Goal: Task Accomplishment & Management: Manage account settings

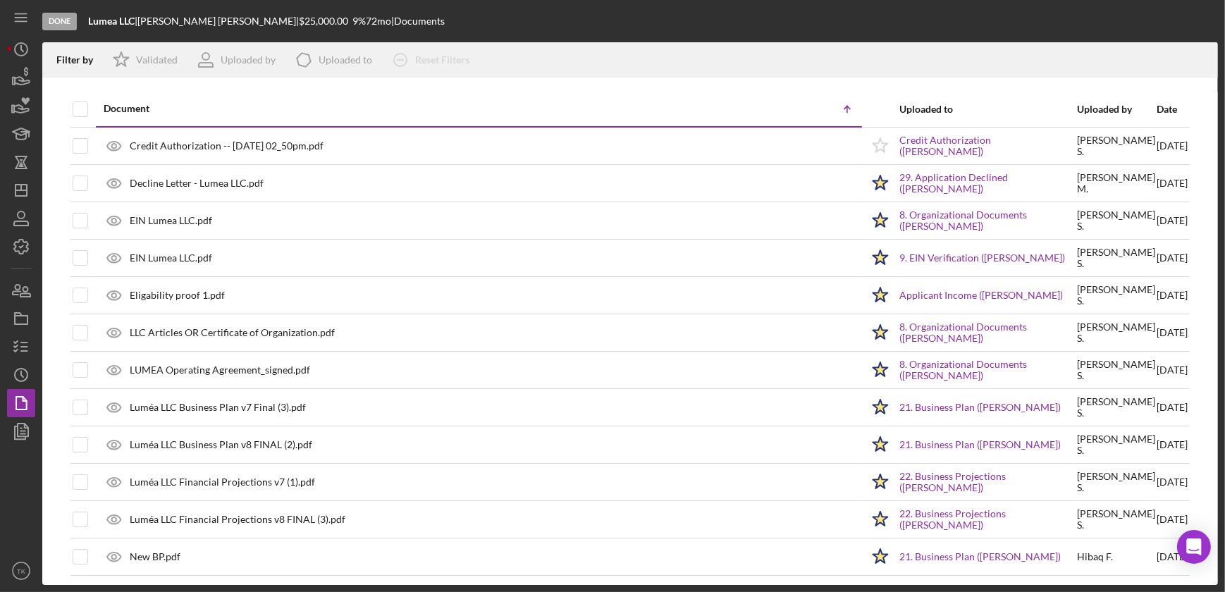
scroll to position [128, 0]
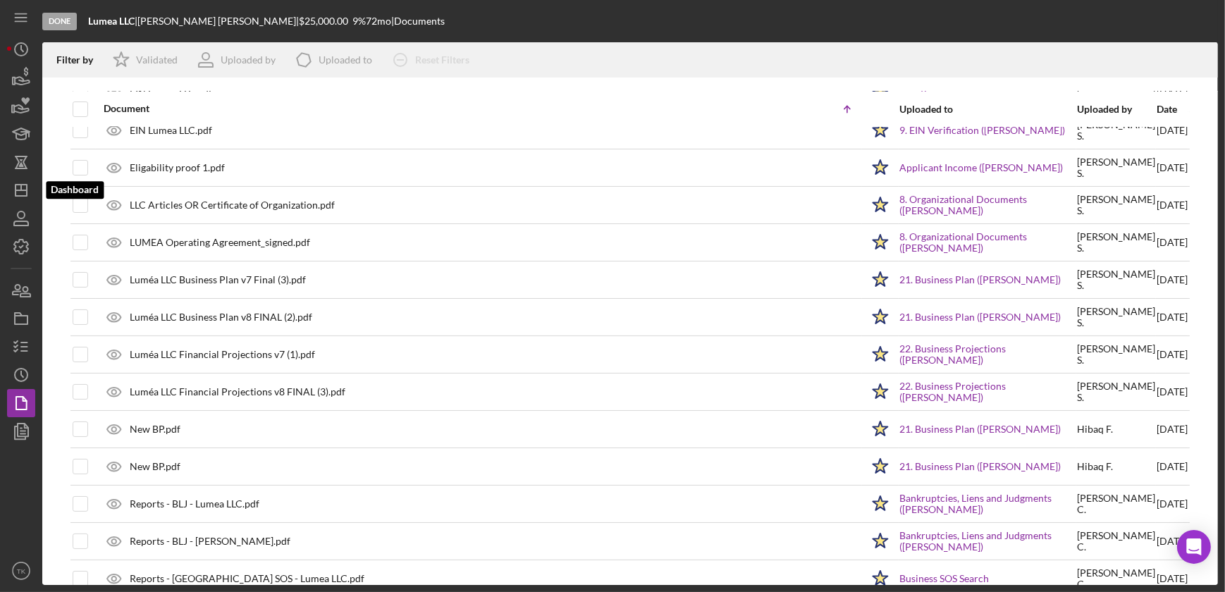
drag, startPoint x: 11, startPoint y: 190, endPoint x: 4, endPoint y: 186, distance: 8.8
click at [11, 190] on icon "Icon/Dashboard" at bounding box center [21, 190] width 35 height 35
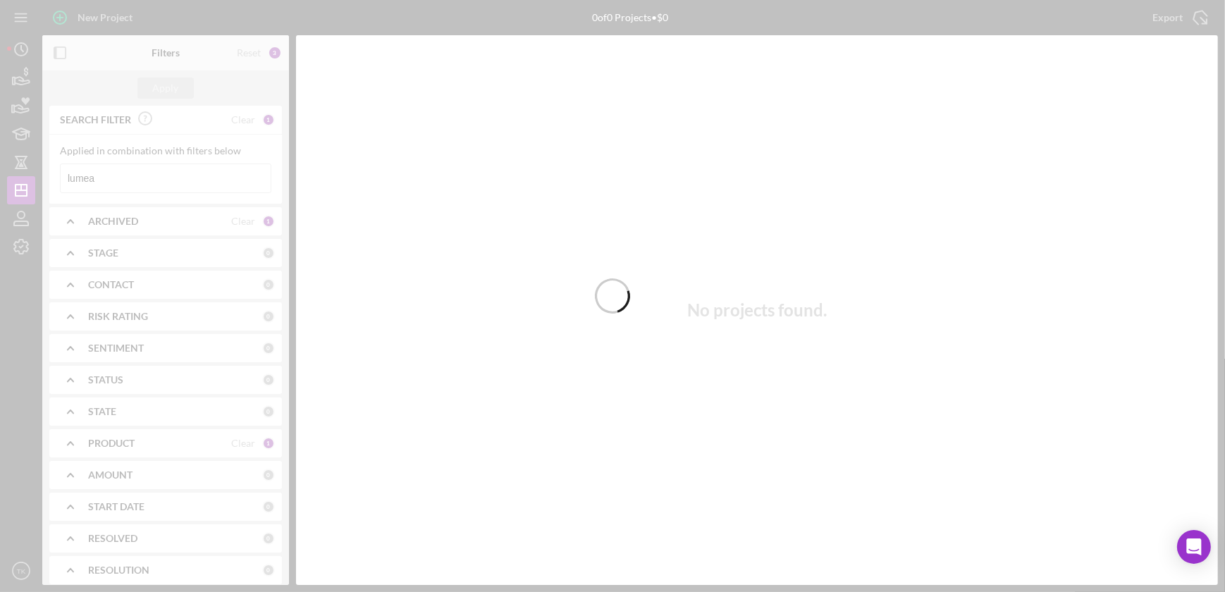
click at [141, 276] on div at bounding box center [612, 296] width 1225 height 592
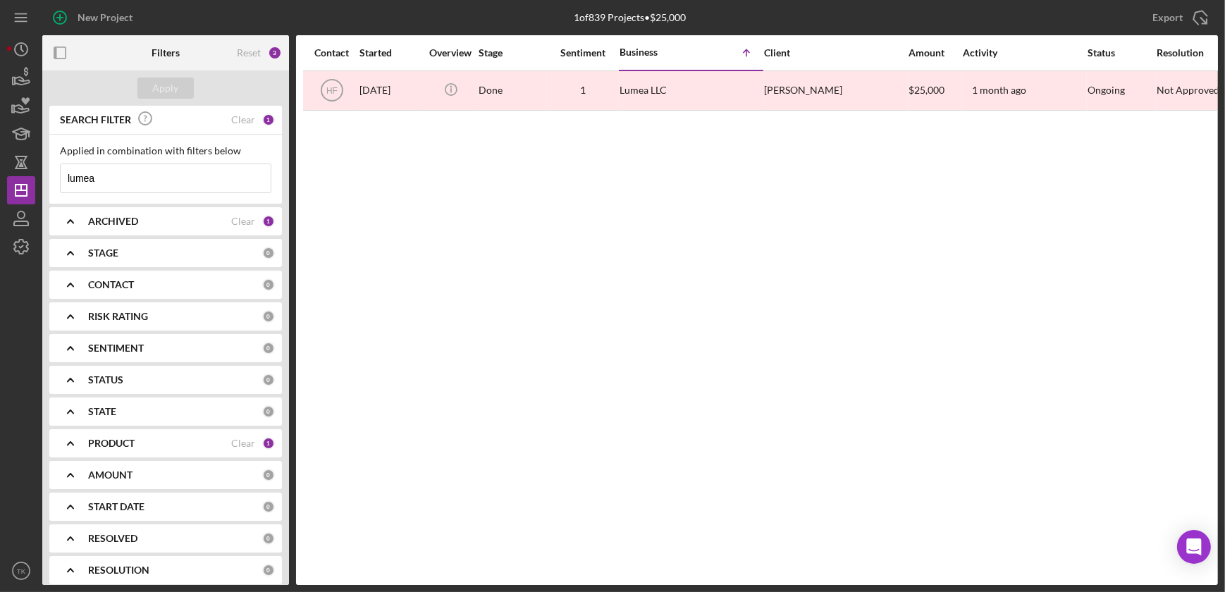
click at [139, 283] on div "CONTACT" at bounding box center [175, 284] width 174 height 11
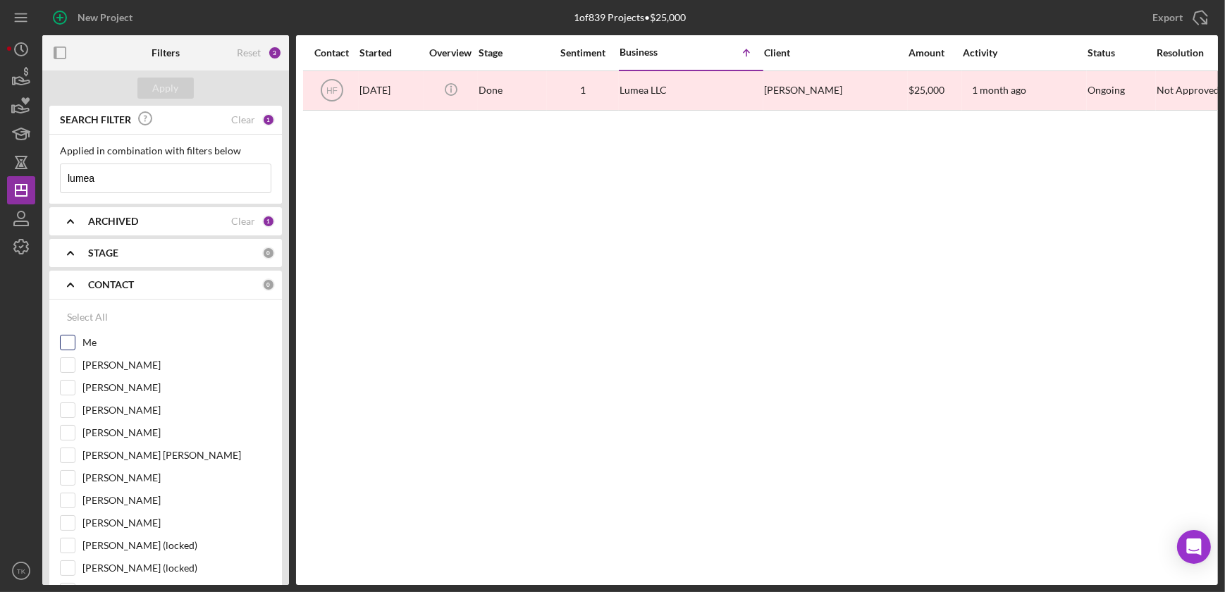
click at [61, 338] on input "Me" at bounding box center [68, 343] width 14 height 14
checkbox input "true"
click at [169, 91] on div "Apply" at bounding box center [166, 88] width 26 height 21
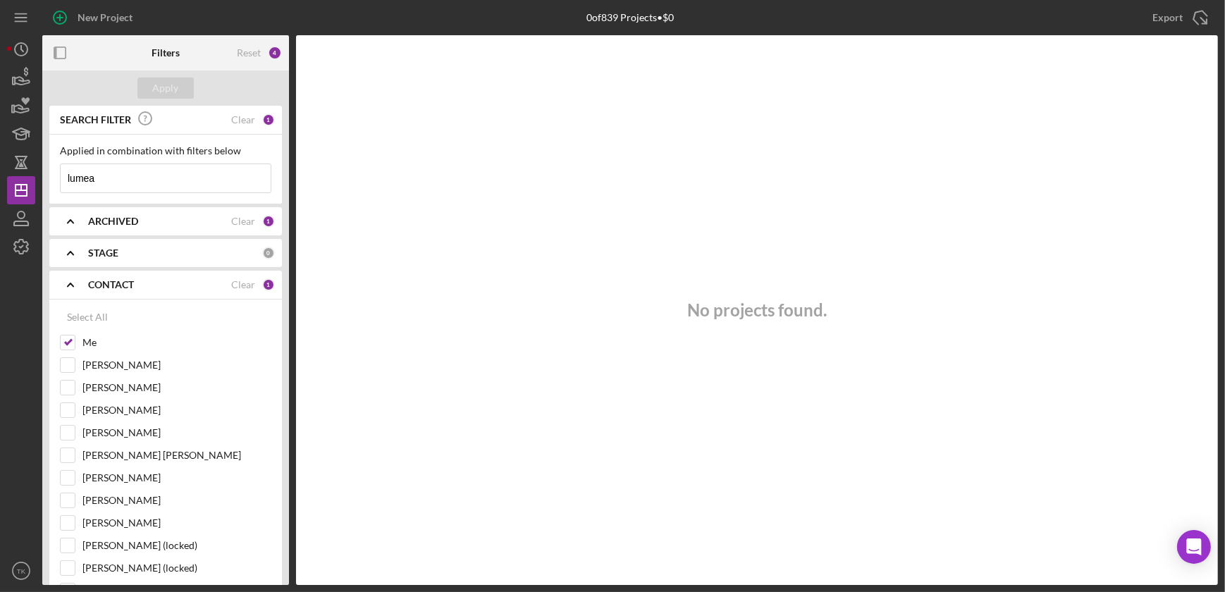
drag, startPoint x: 111, startPoint y: 170, endPoint x: -7, endPoint y: 163, distance: 118.6
click at [0, 163] on html "New Project 0 of 839 Projects • $0 lumea Export Icon/Export Filters Reset 4 App…" at bounding box center [612, 296] width 1225 height 592
click at [178, 92] on button "Apply" at bounding box center [165, 88] width 56 height 21
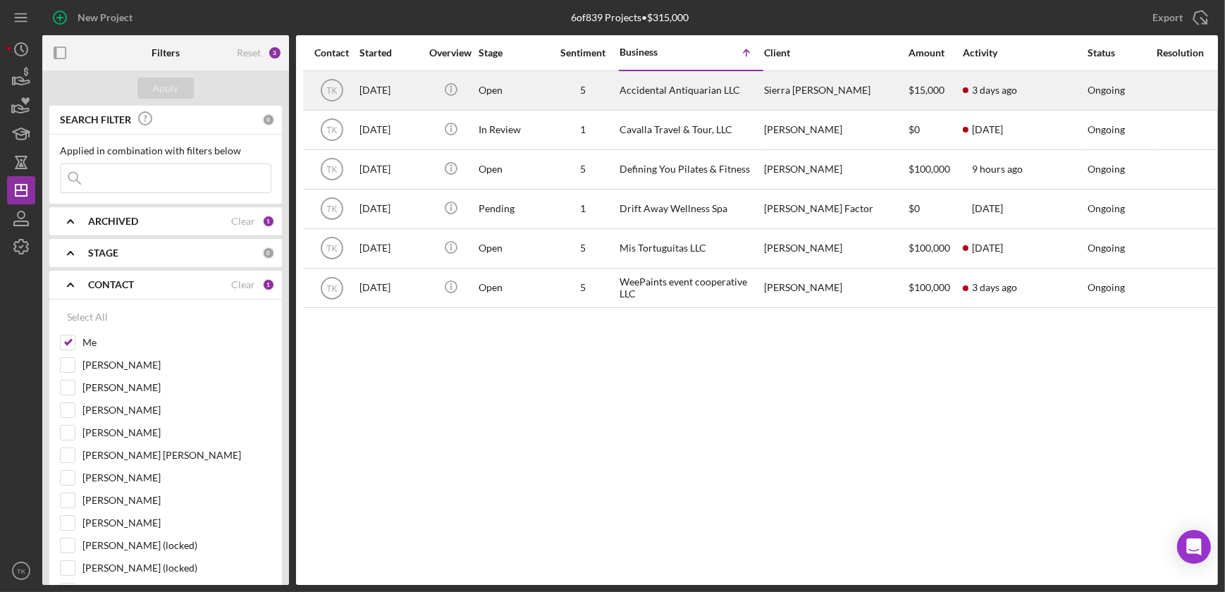
click at [635, 99] on div "Accidental Antiquarian LLC" at bounding box center [690, 90] width 141 height 37
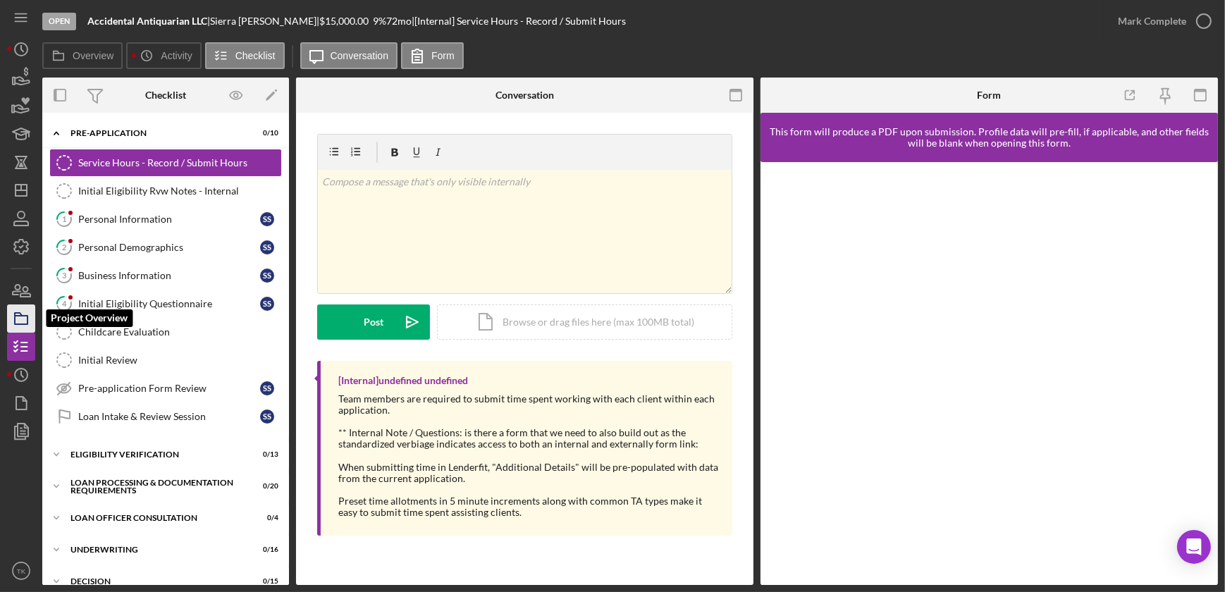
click at [18, 319] on icon "button" at bounding box center [21, 318] width 35 height 35
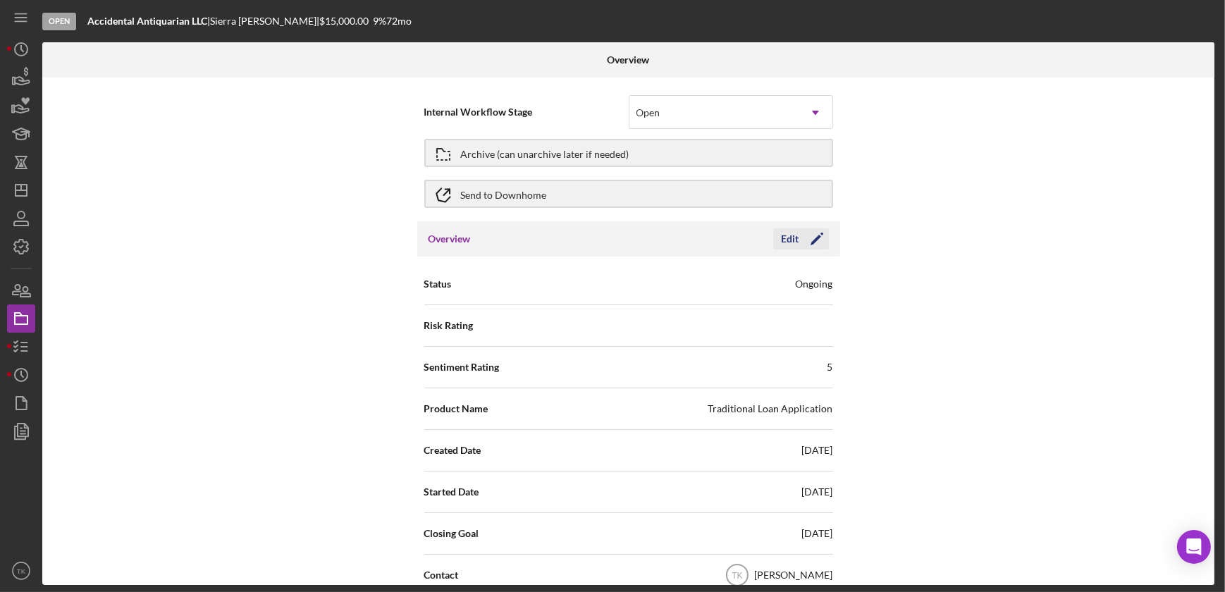
click at [805, 238] on icon "Icon/Edit" at bounding box center [816, 238] width 35 height 35
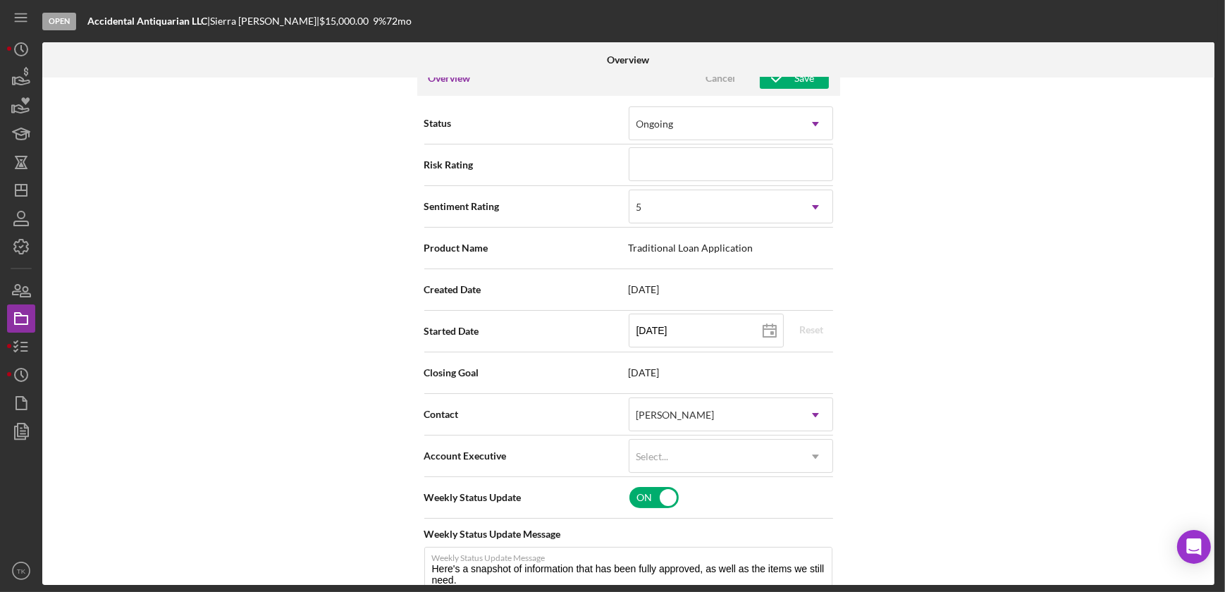
scroll to position [192, 0]
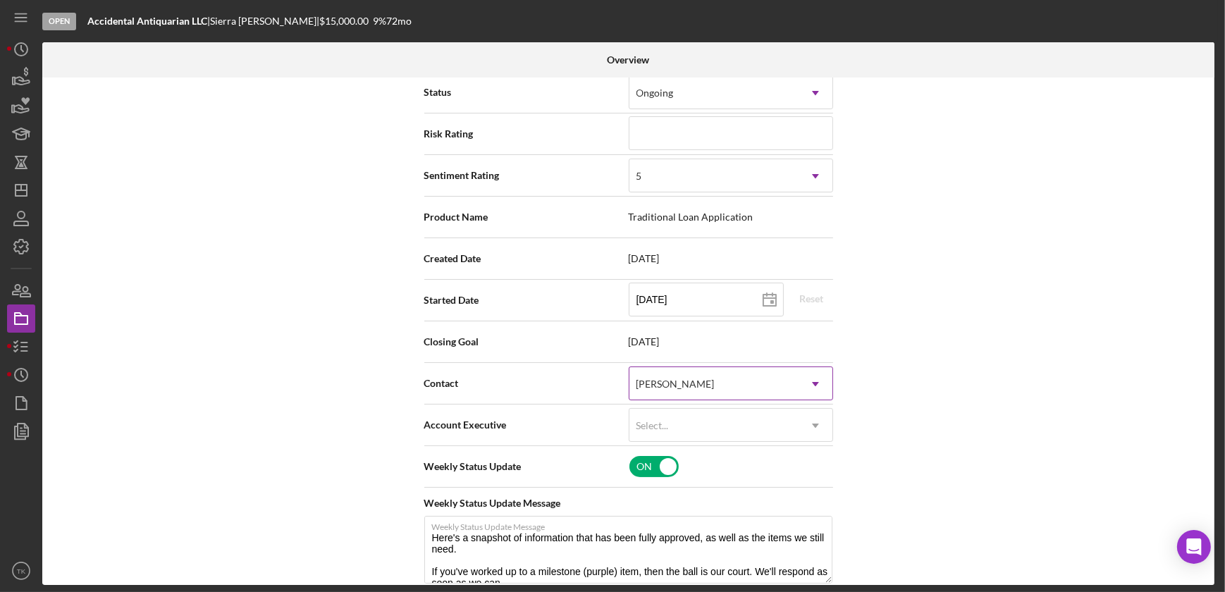
click at [725, 374] on div "[PERSON_NAME]" at bounding box center [714, 384] width 169 height 32
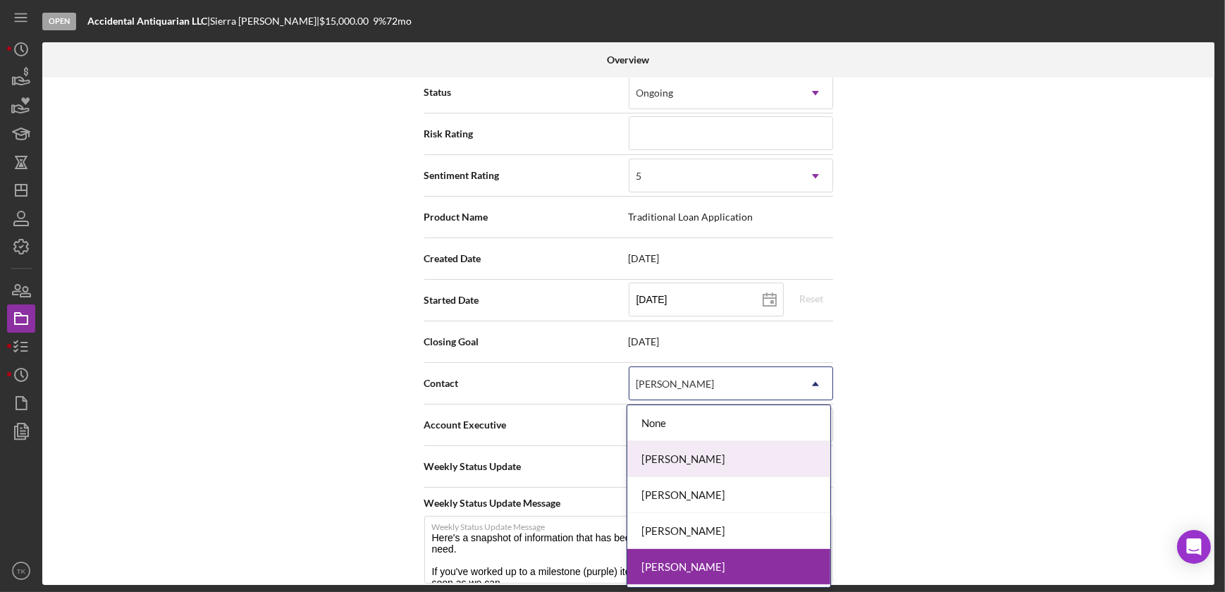
click at [694, 450] on div "[PERSON_NAME]" at bounding box center [728, 459] width 203 height 36
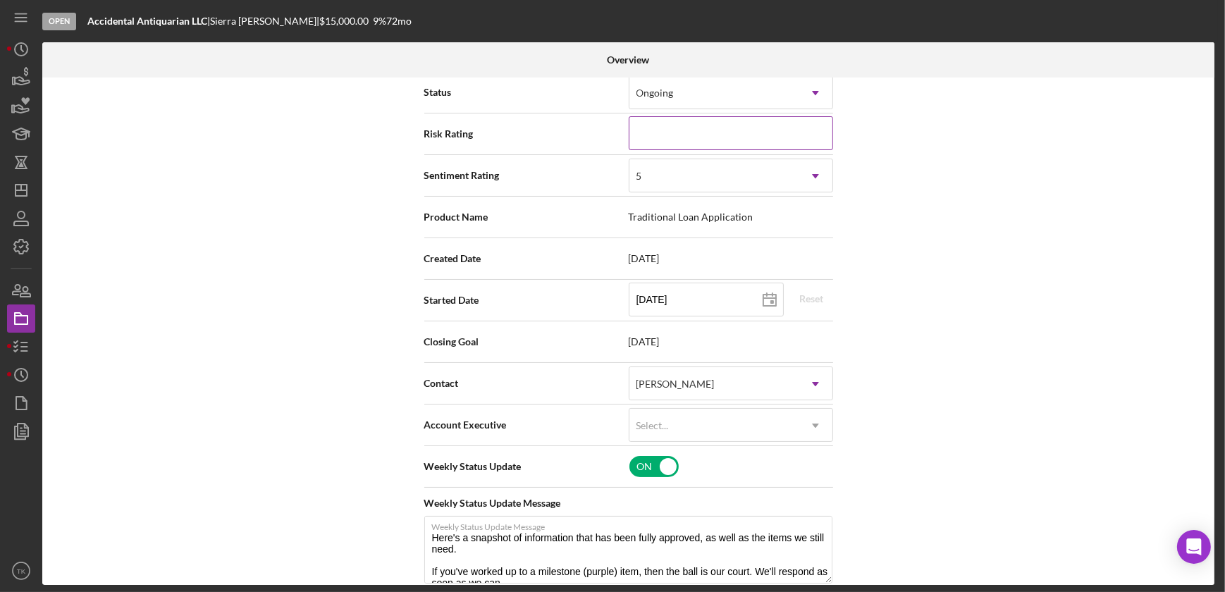
click at [639, 135] on input at bounding box center [731, 133] width 204 height 34
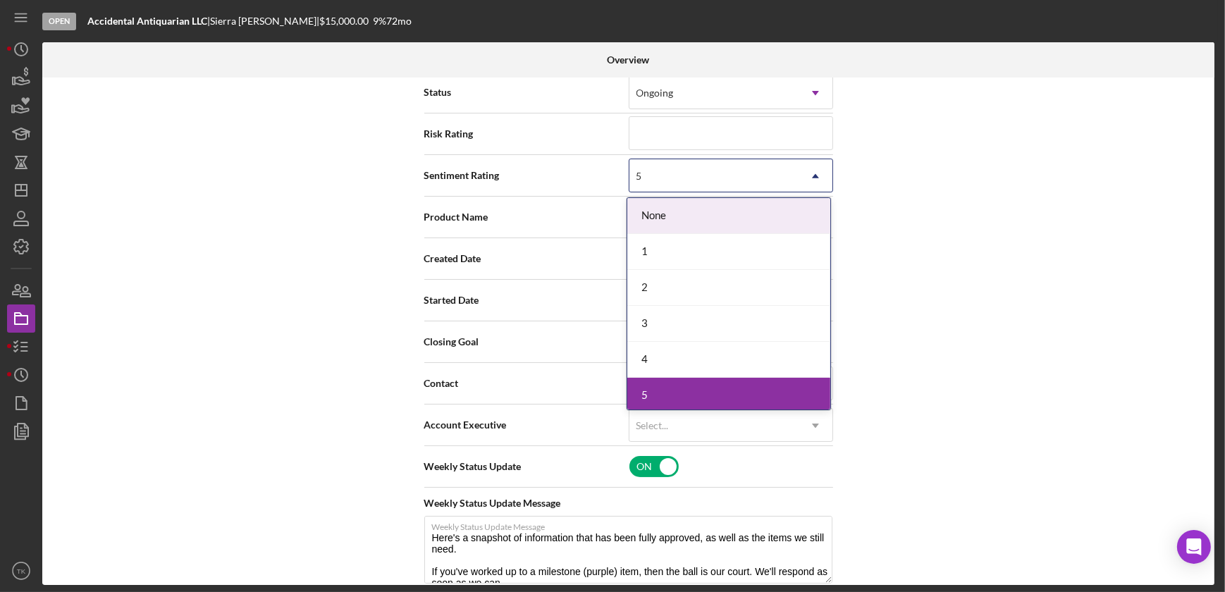
click at [655, 168] on div "5" at bounding box center [714, 176] width 169 height 32
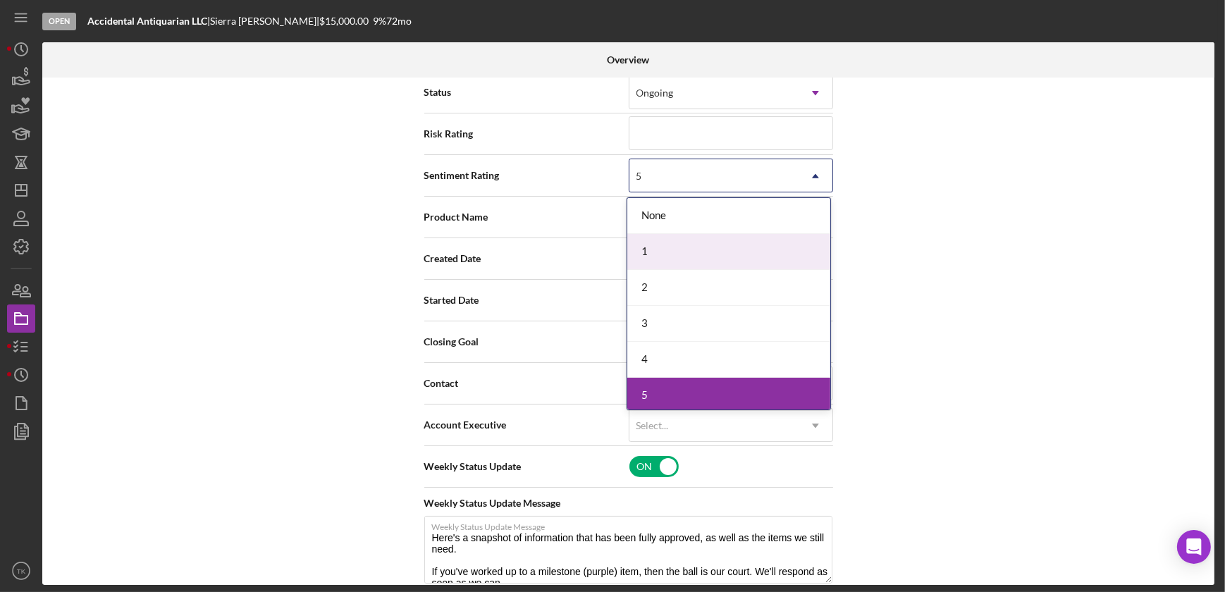
click at [661, 257] on div "1" at bounding box center [728, 252] width 203 height 36
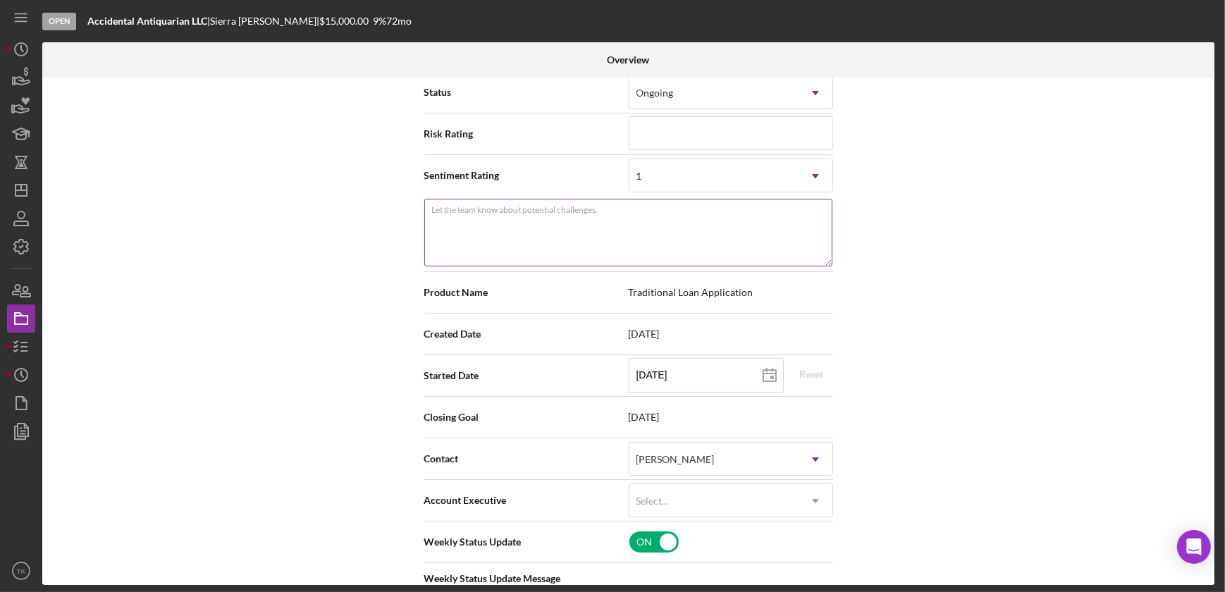
click at [572, 227] on textarea "Let the team know about potential challenges." at bounding box center [628, 233] width 408 height 68
type textarea "Here's a snapshot of information that has been fully approved, as well as the i…"
type textarea "."
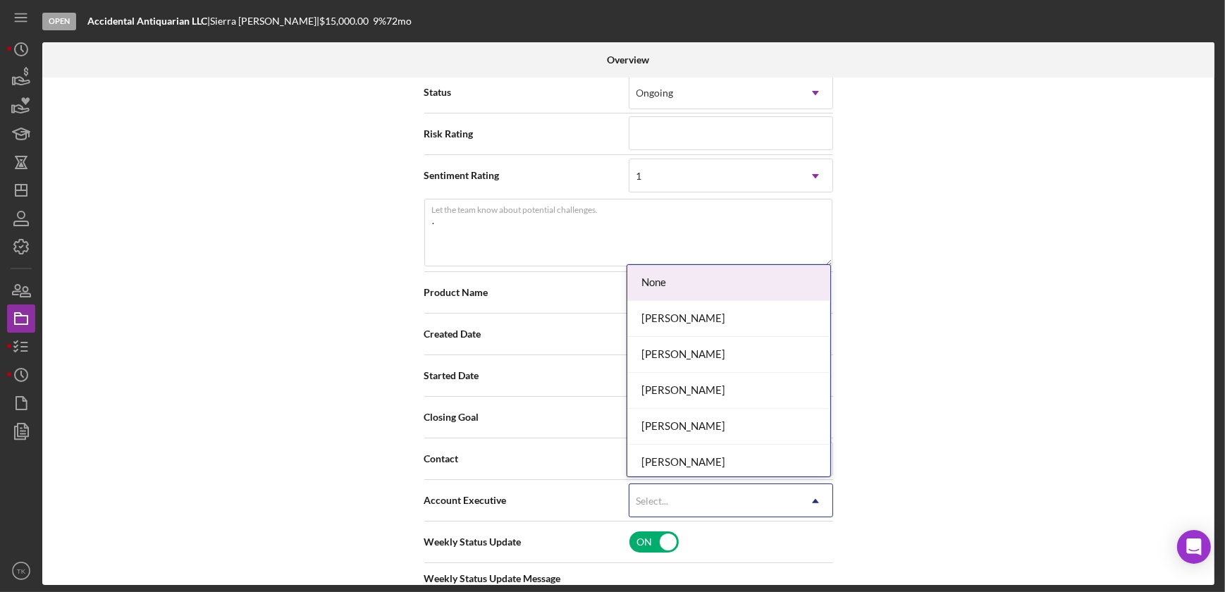
click at [674, 493] on div "Select..." at bounding box center [714, 501] width 169 height 32
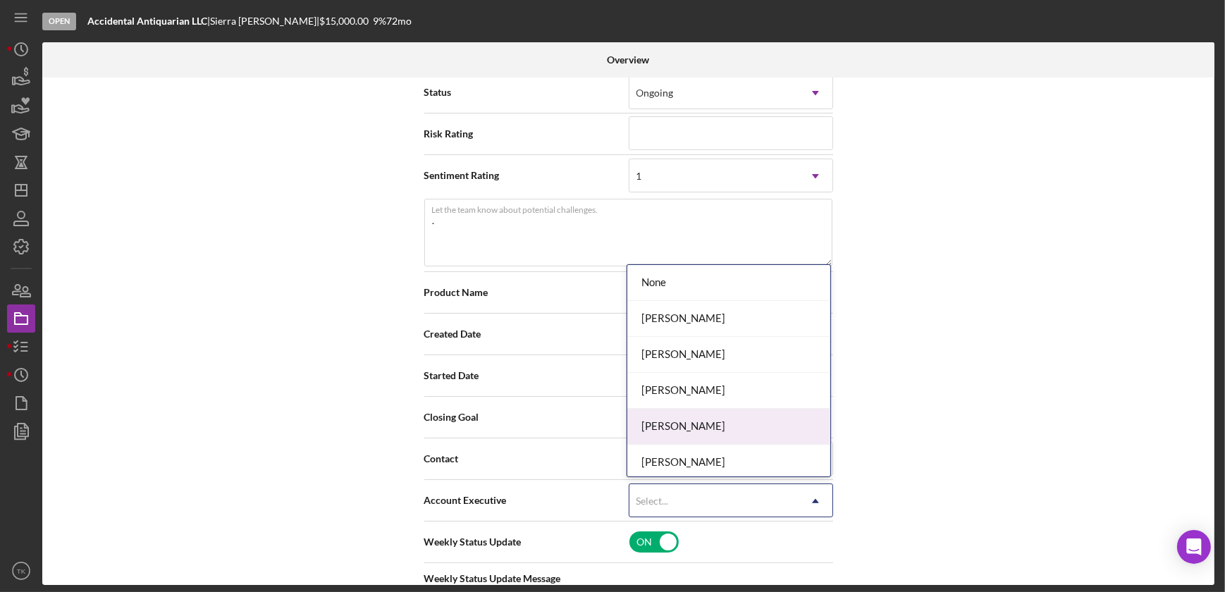
click at [668, 427] on div "[PERSON_NAME]" at bounding box center [728, 427] width 203 height 36
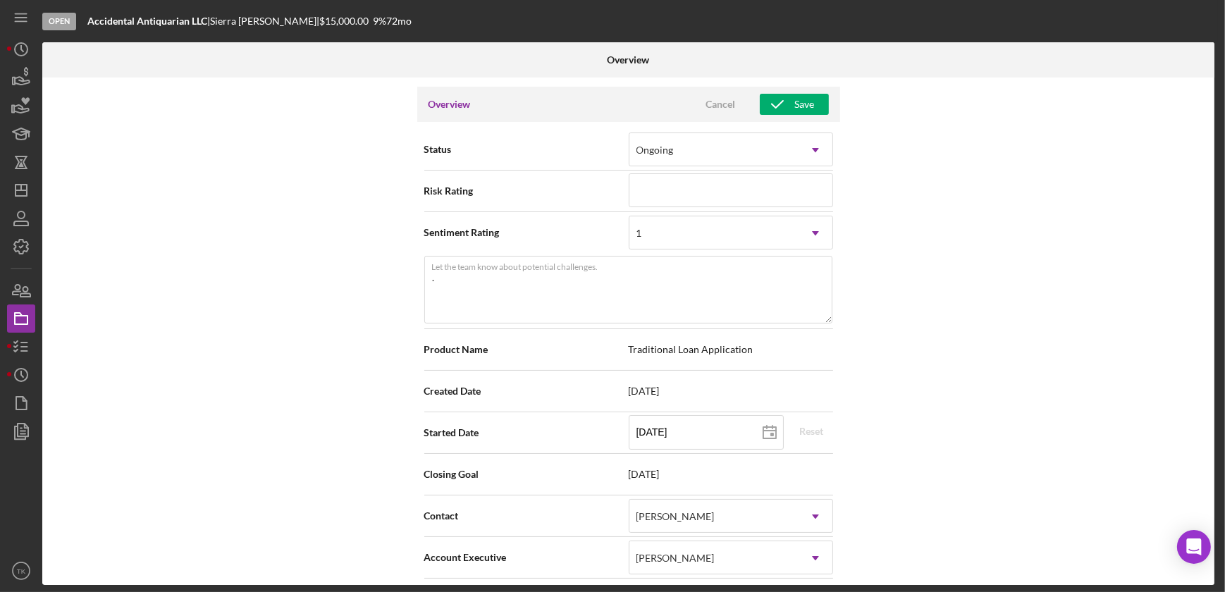
scroll to position [0, 0]
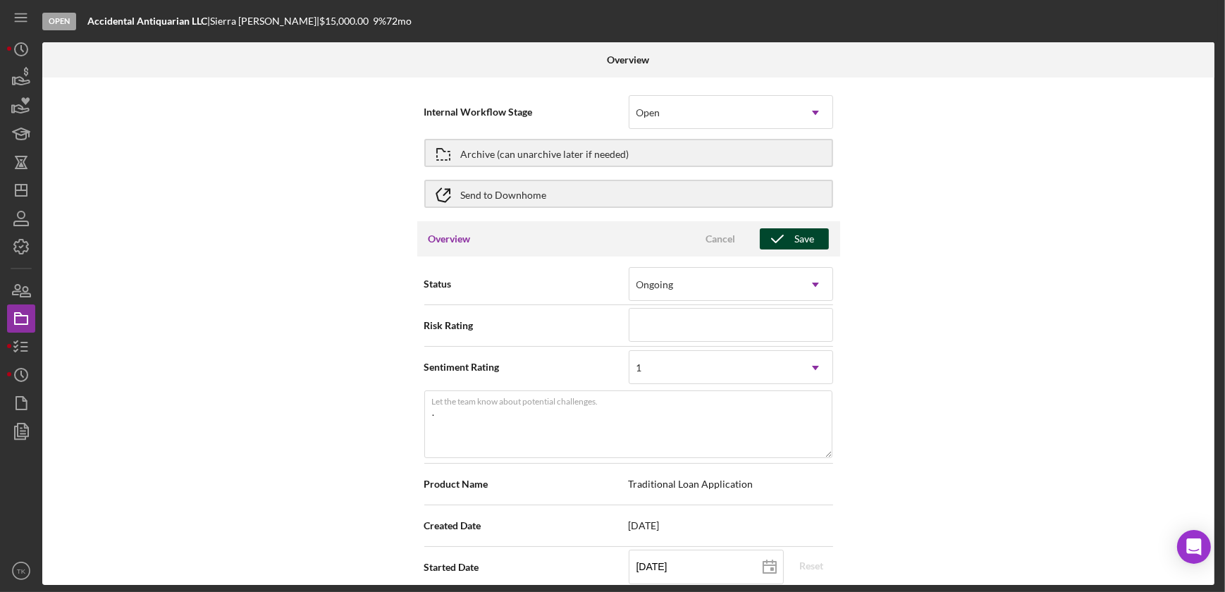
click at [782, 239] on icon "button" at bounding box center [777, 238] width 35 height 35
type textarea "Here's a snapshot of information that has been fully approved, as well as the i…"
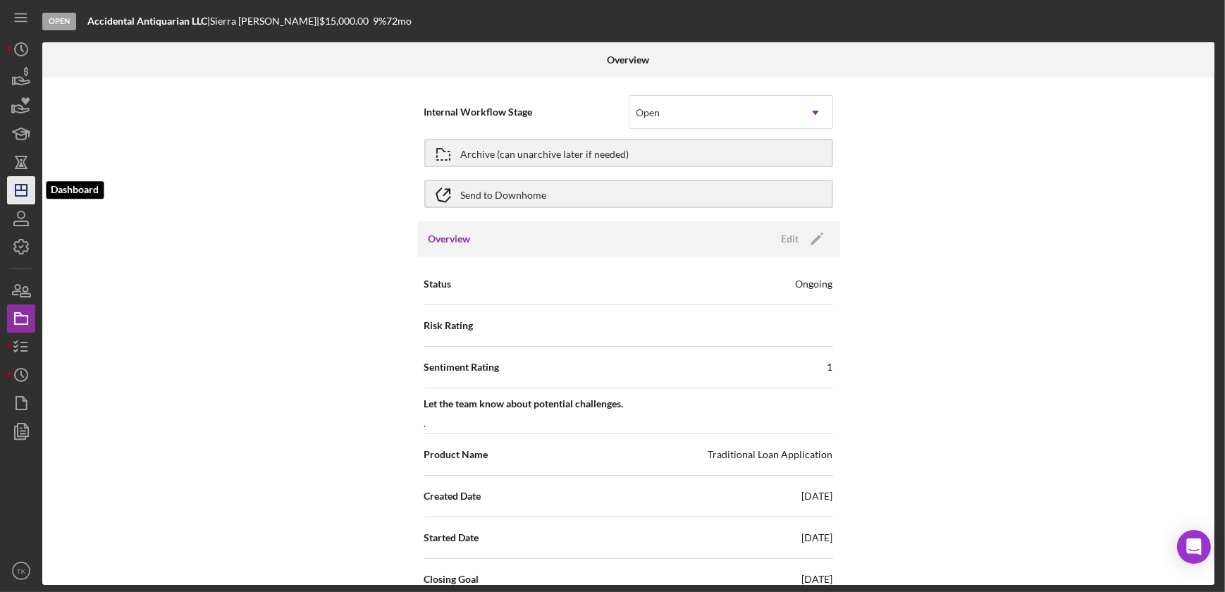
click at [23, 191] on icon "Icon/Dashboard" at bounding box center [21, 190] width 35 height 35
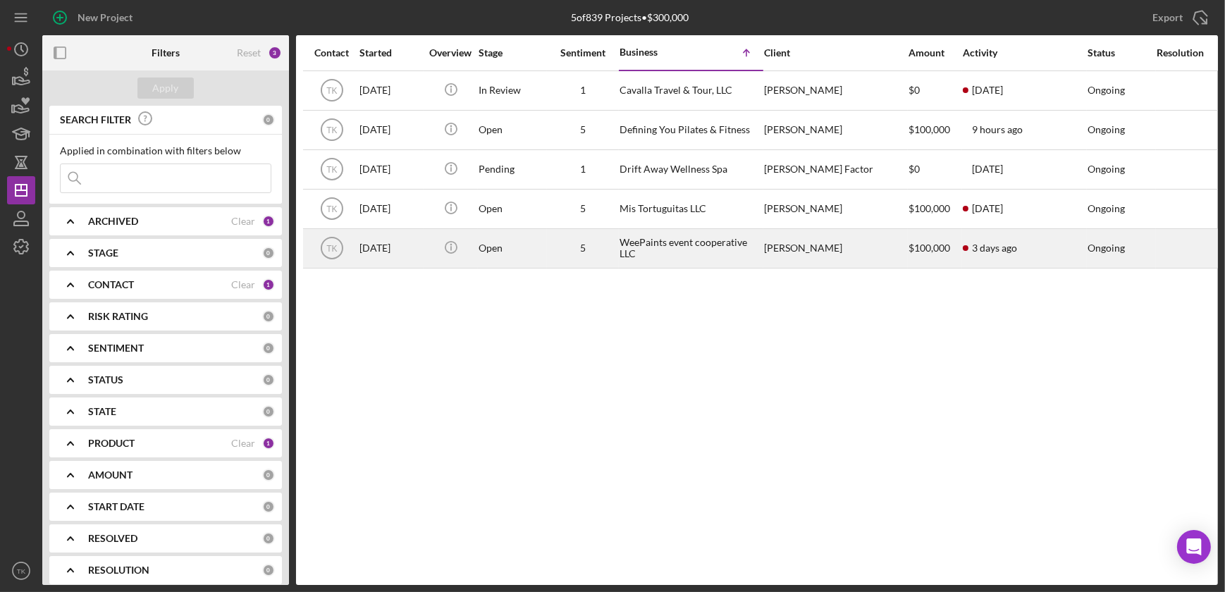
click at [517, 245] on div "Open" at bounding box center [513, 248] width 68 height 37
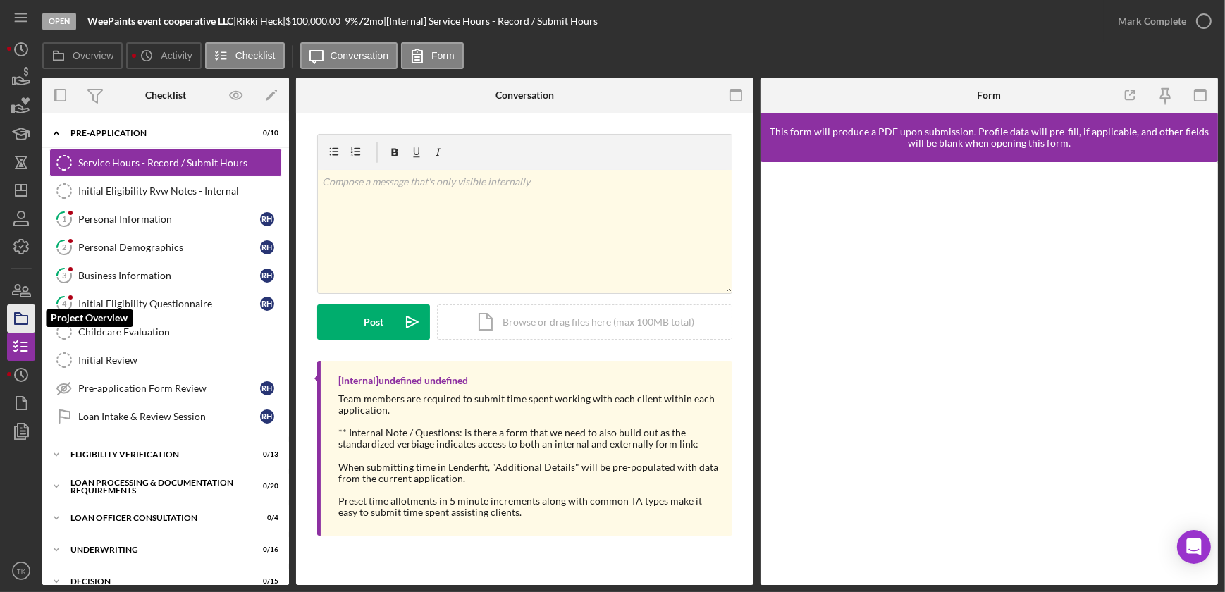
click at [23, 316] on rect "button" at bounding box center [21, 320] width 13 height 8
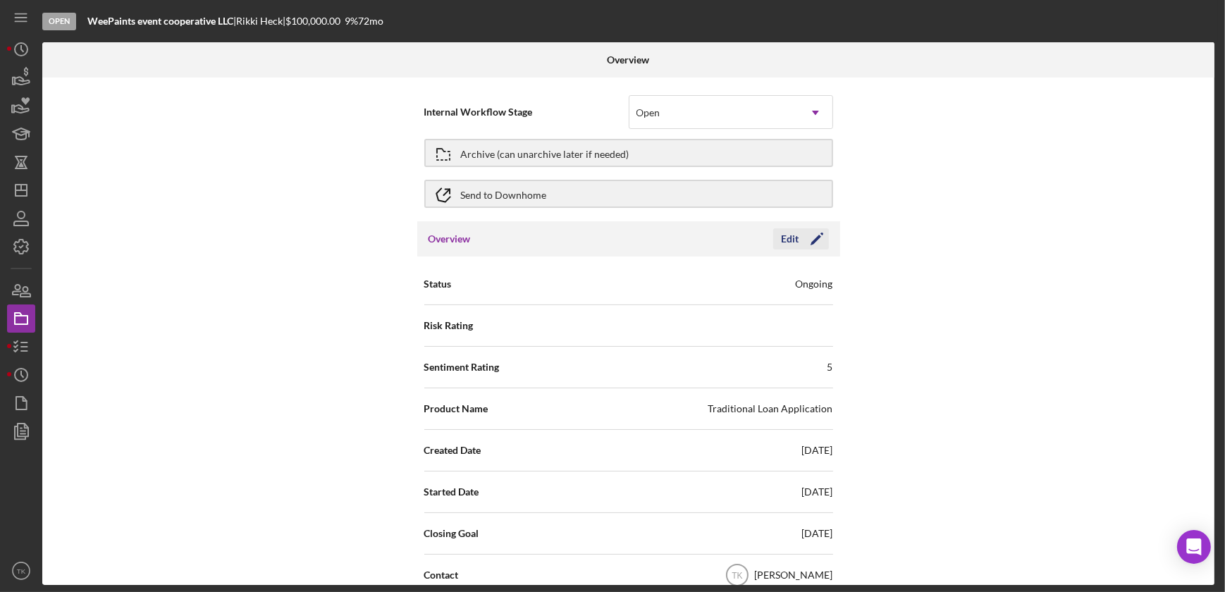
click at [818, 240] on icon "Icon/Edit" at bounding box center [816, 238] width 35 height 35
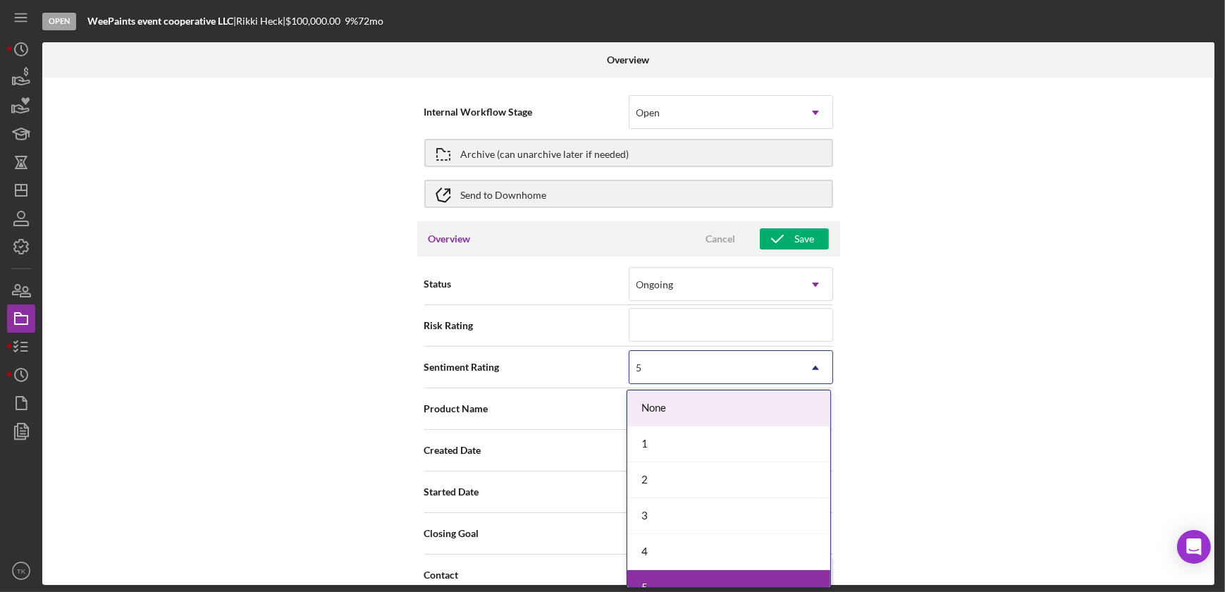
click at [740, 371] on div "5" at bounding box center [714, 368] width 169 height 32
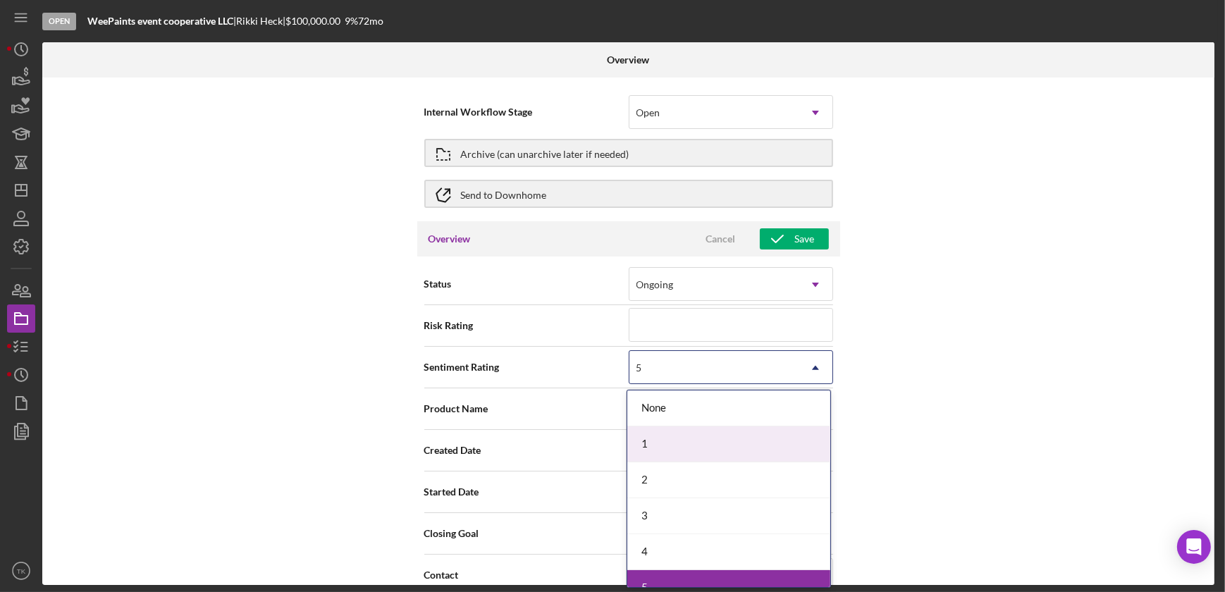
click at [696, 440] on div "1" at bounding box center [728, 444] width 203 height 36
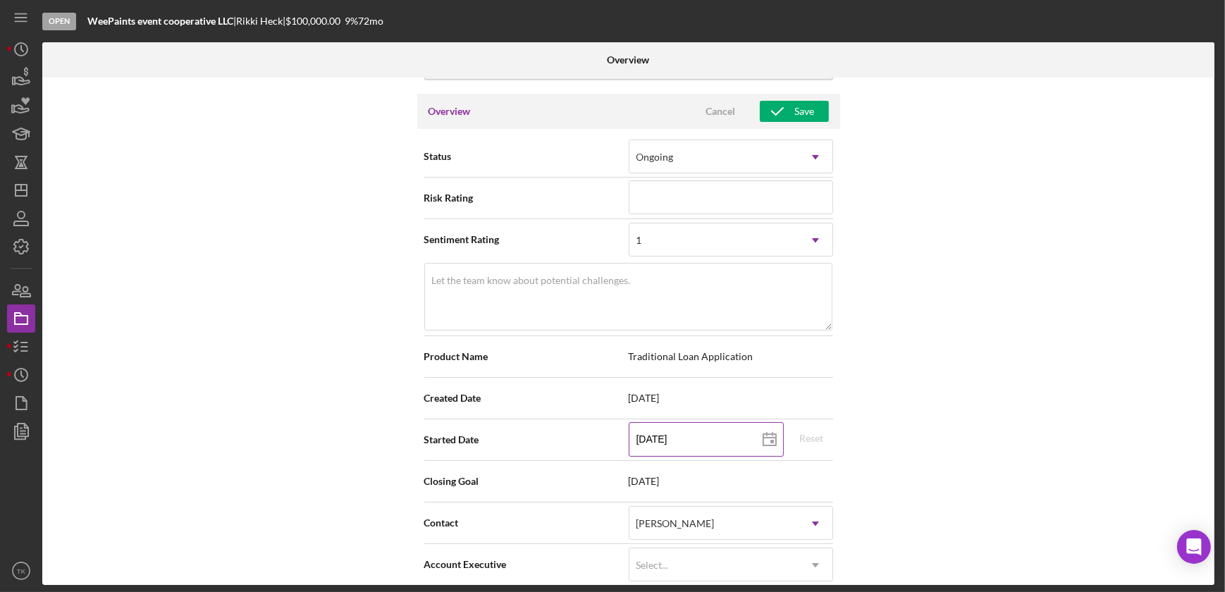
scroll to position [256, 0]
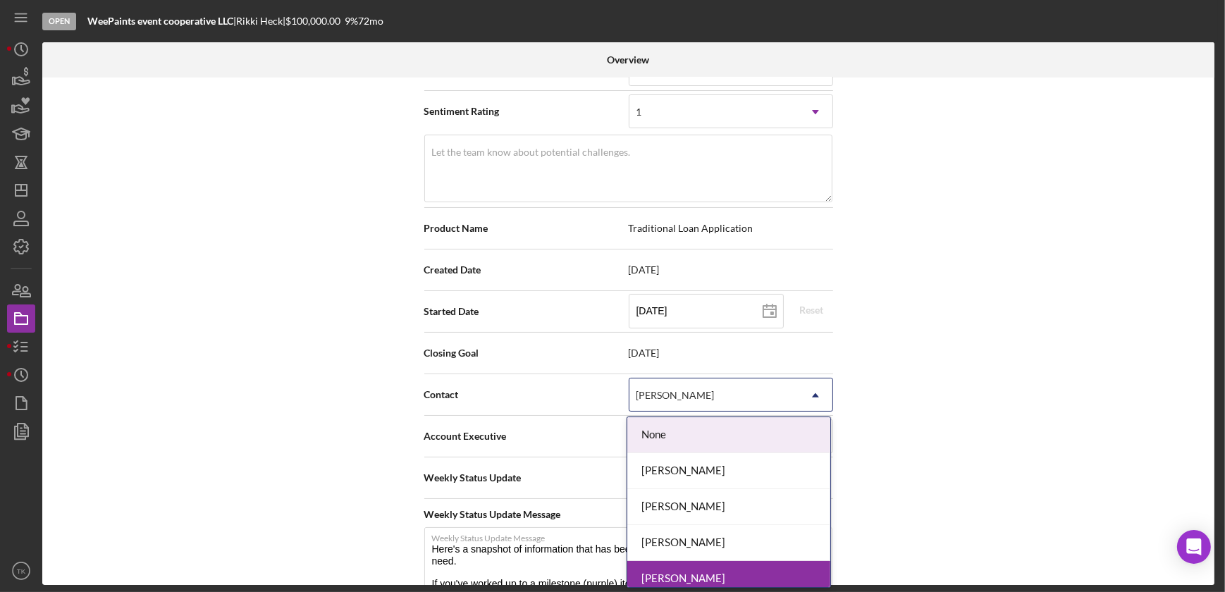
click at [734, 401] on div "[PERSON_NAME]" at bounding box center [714, 395] width 169 height 32
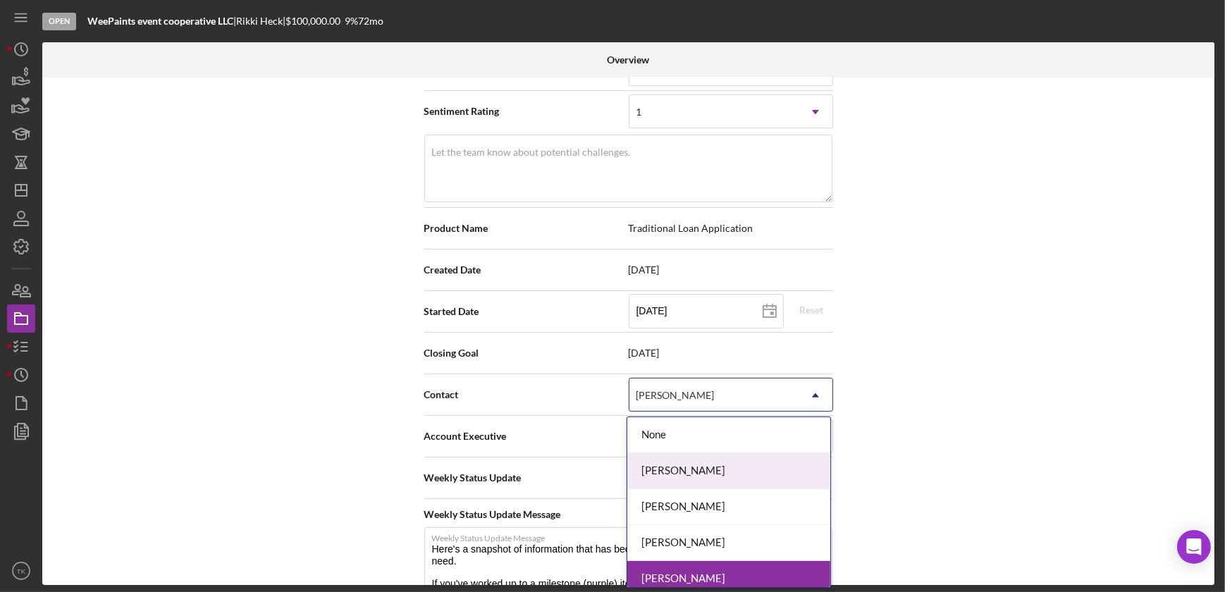
click at [724, 458] on div "[PERSON_NAME]" at bounding box center [728, 471] width 203 height 36
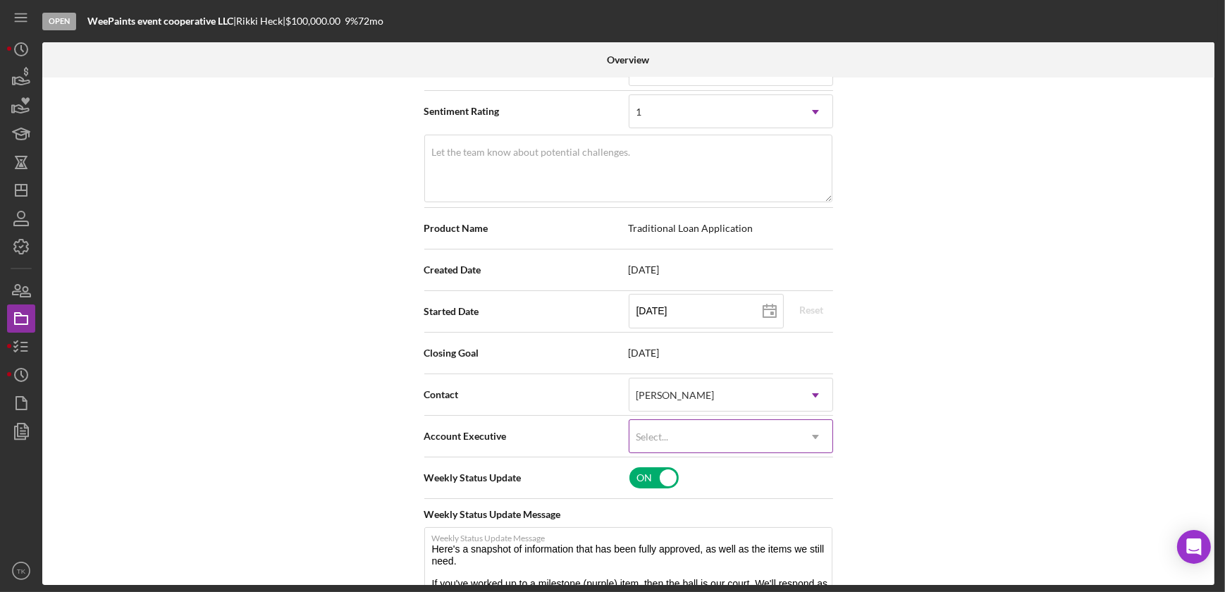
click at [726, 446] on div "Select..." at bounding box center [714, 437] width 169 height 32
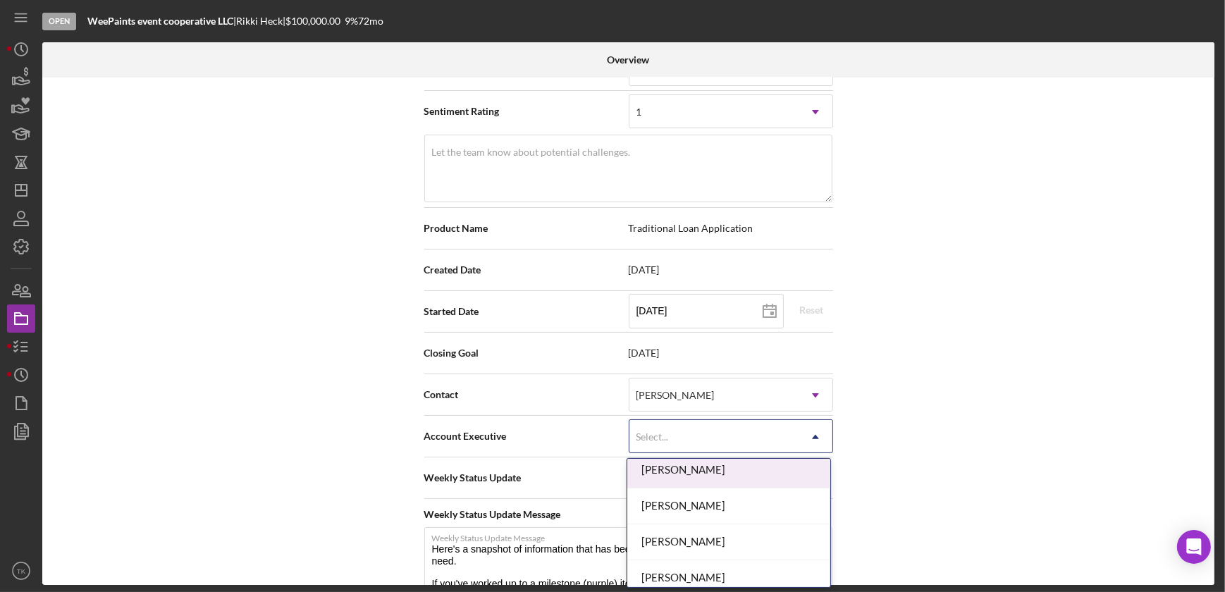
scroll to position [63, 0]
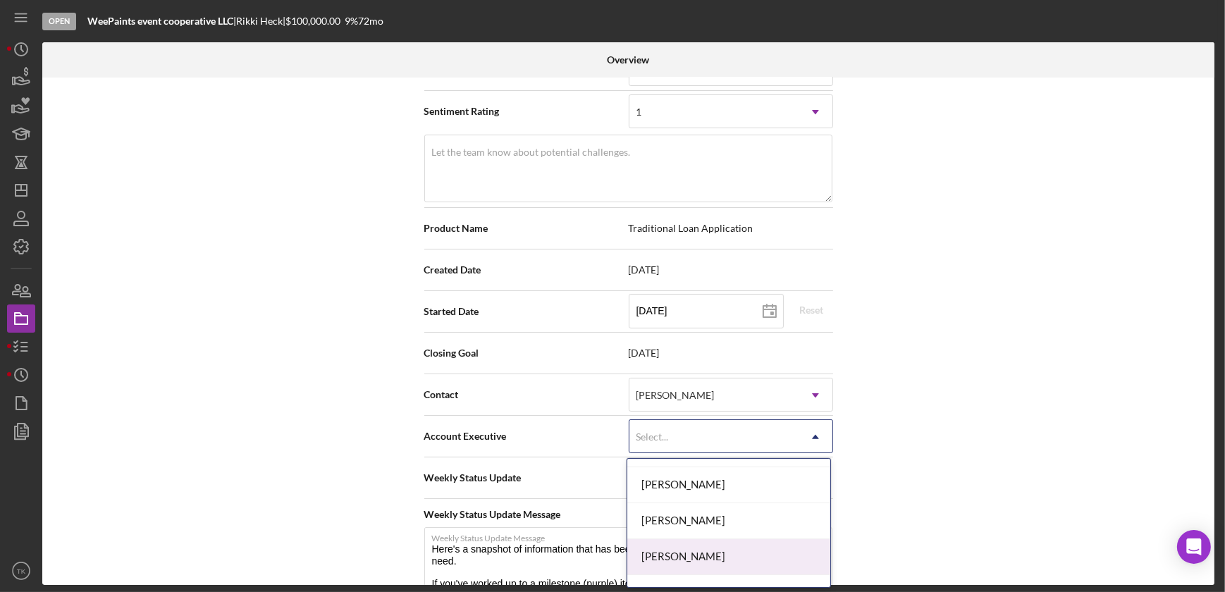
click at [703, 557] on div "[PERSON_NAME]" at bounding box center [728, 557] width 203 height 36
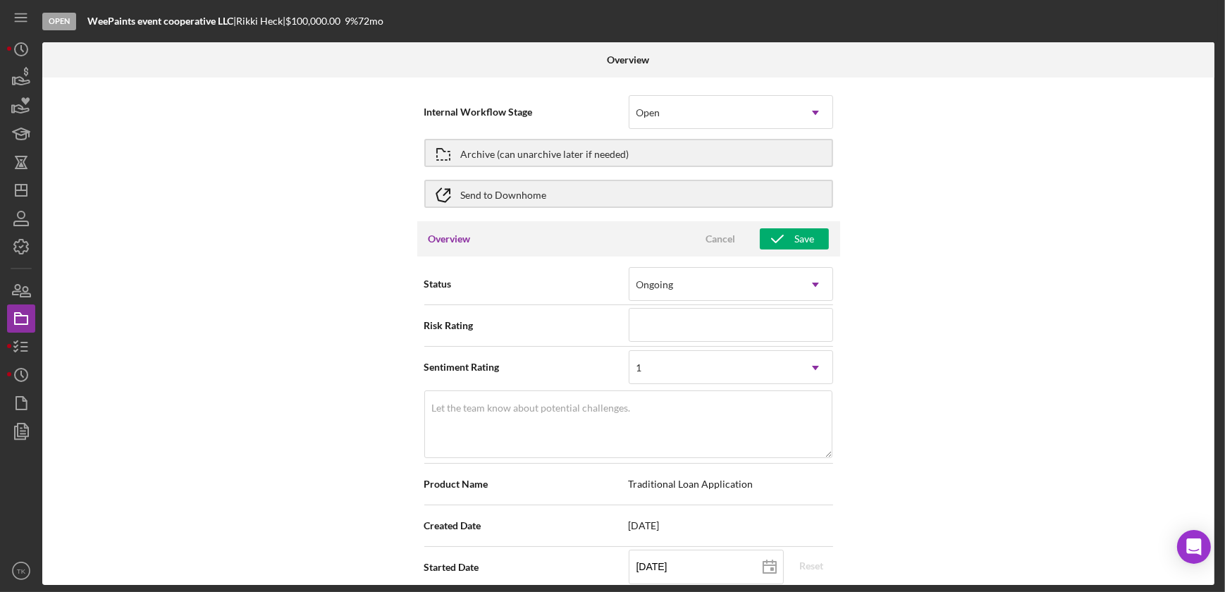
scroll to position [0, 0]
click at [795, 233] on div "Save" at bounding box center [805, 238] width 20 height 21
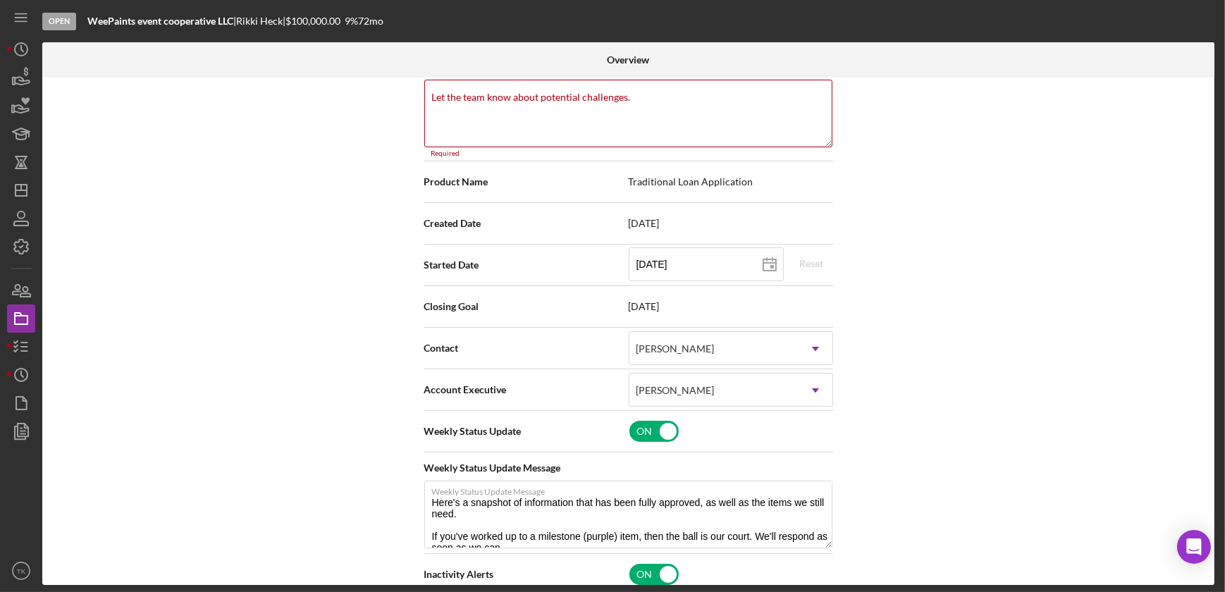
scroll to position [312, 0]
click at [586, 97] on label "Let the team know about potential challenges." at bounding box center [531, 95] width 199 height 11
click at [586, 97] on textarea "Let the team know about potential challenges." at bounding box center [628, 112] width 408 height 68
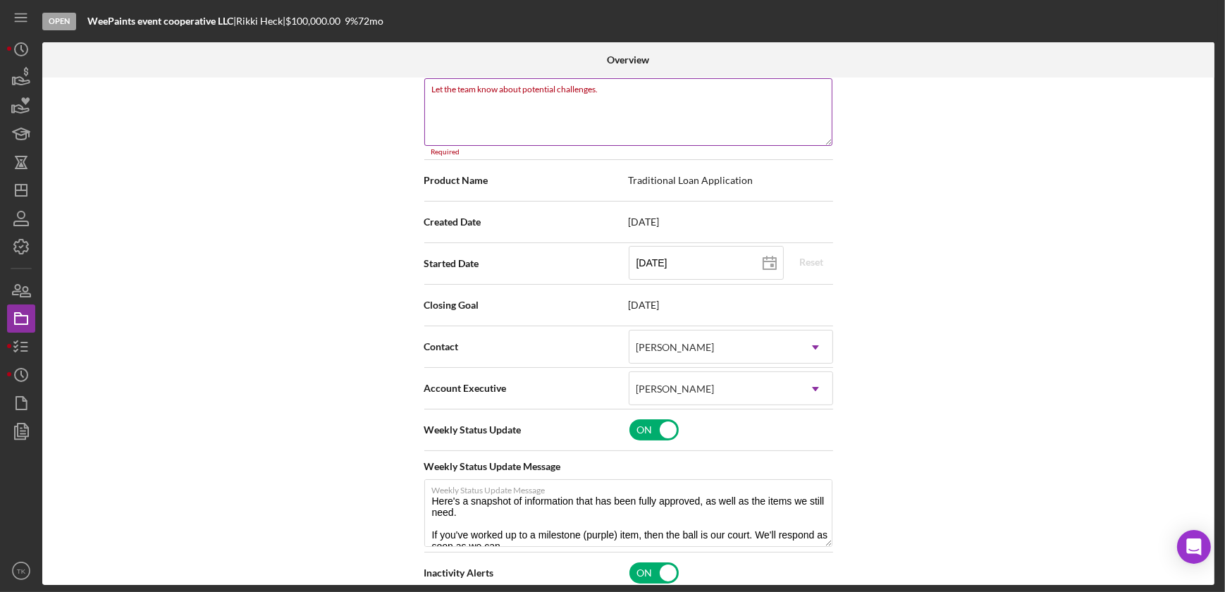
type textarea "Here's a snapshot of information that has been fully approved, as well as the i…"
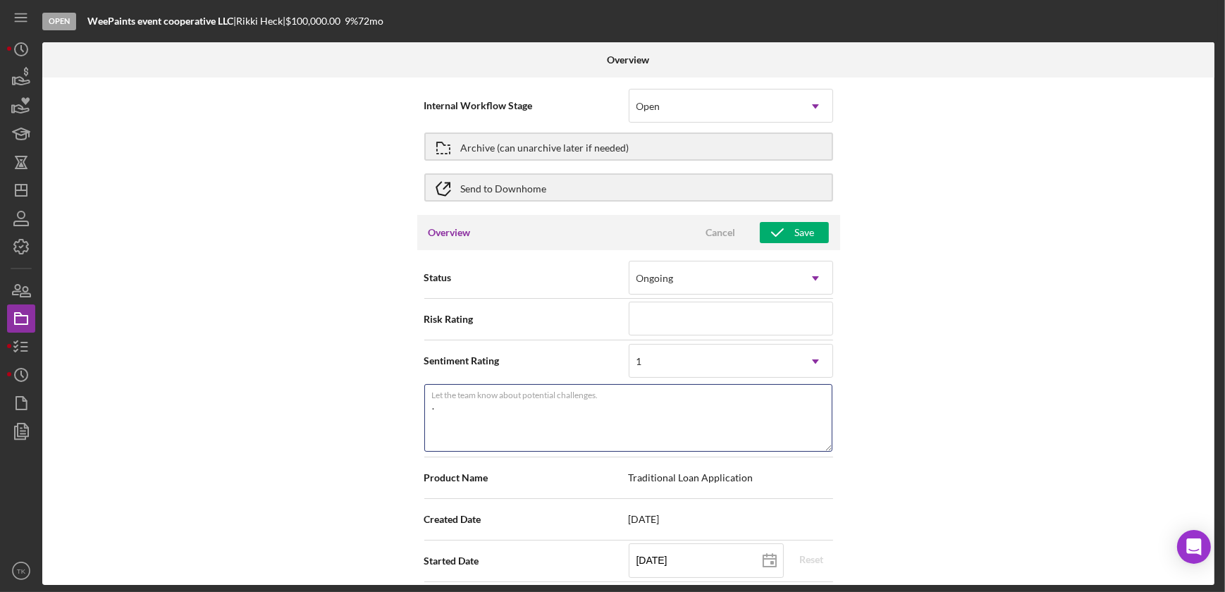
scroll to position [0, 0]
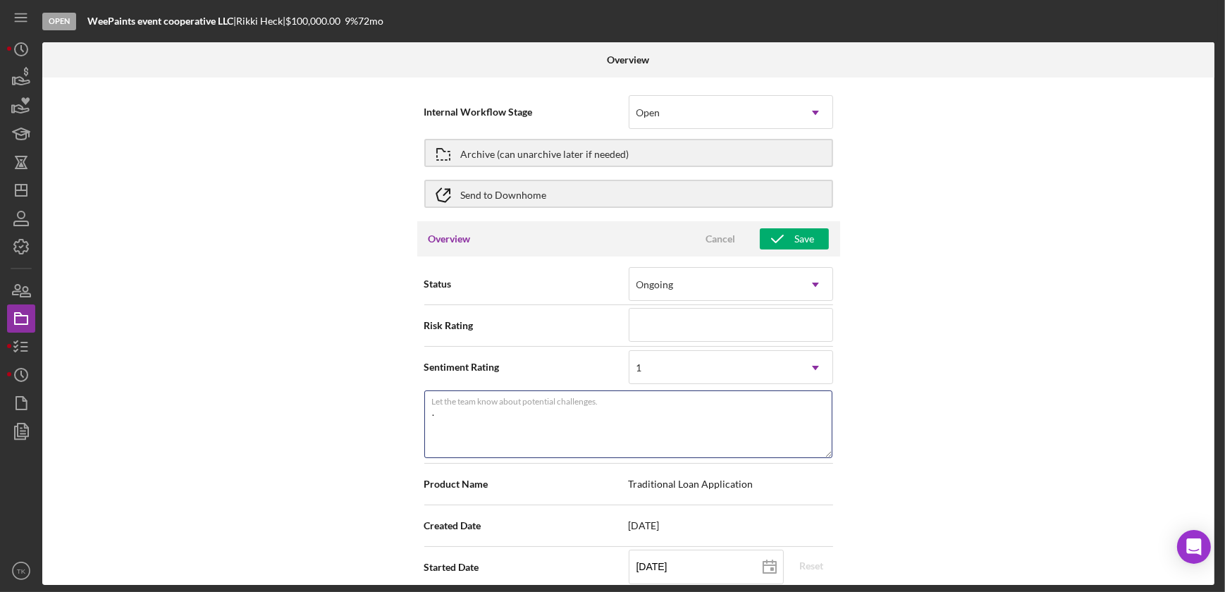
type textarea "."
click at [793, 226] on div "Overview Cancel Save" at bounding box center [628, 238] width 423 height 35
click at [795, 232] on div "Save" at bounding box center [805, 238] width 20 height 21
type textarea "Here's a snapshot of information that has been fully approved, as well as the i…"
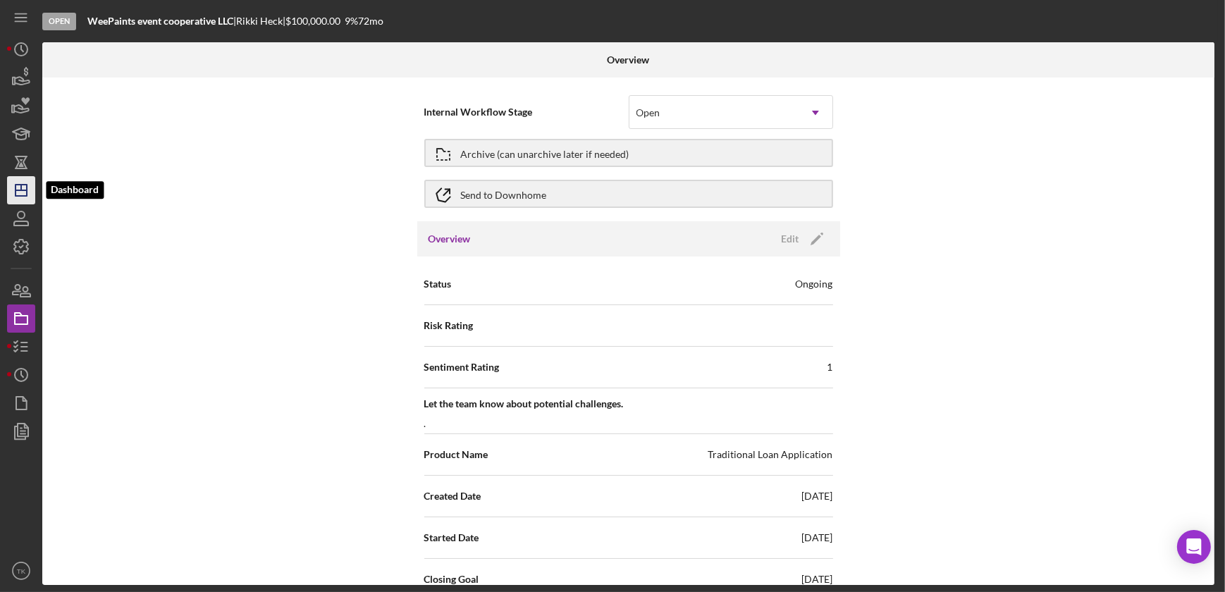
click at [16, 188] on icon "Icon/Dashboard" at bounding box center [21, 190] width 35 height 35
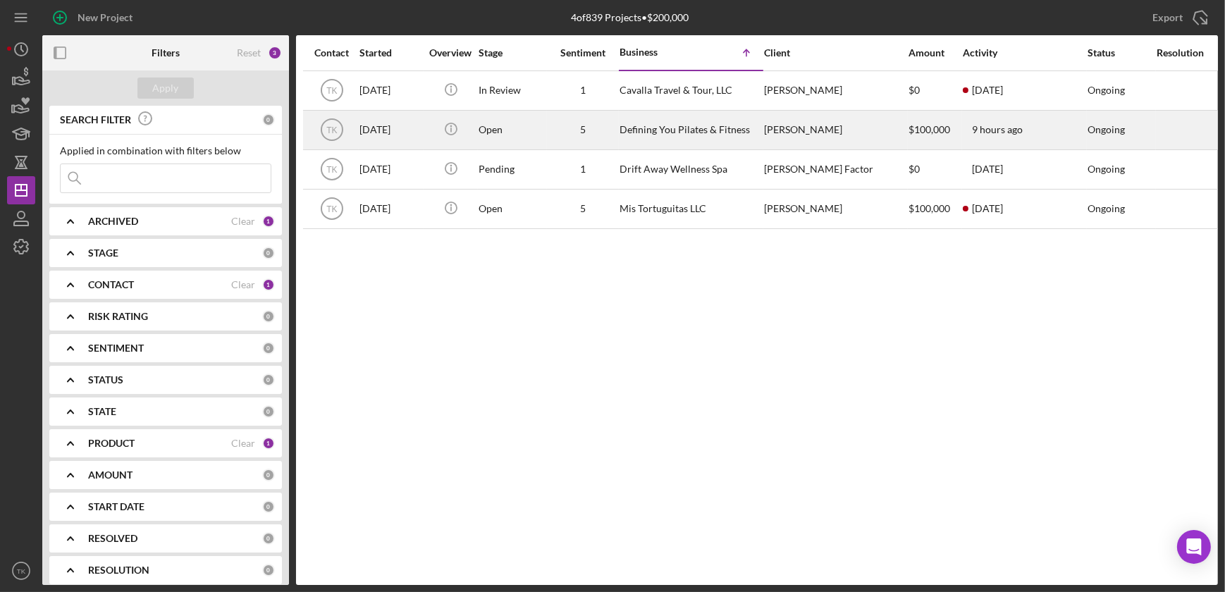
click at [638, 125] on div "Defining You Pilates & Fitness" at bounding box center [690, 129] width 141 height 37
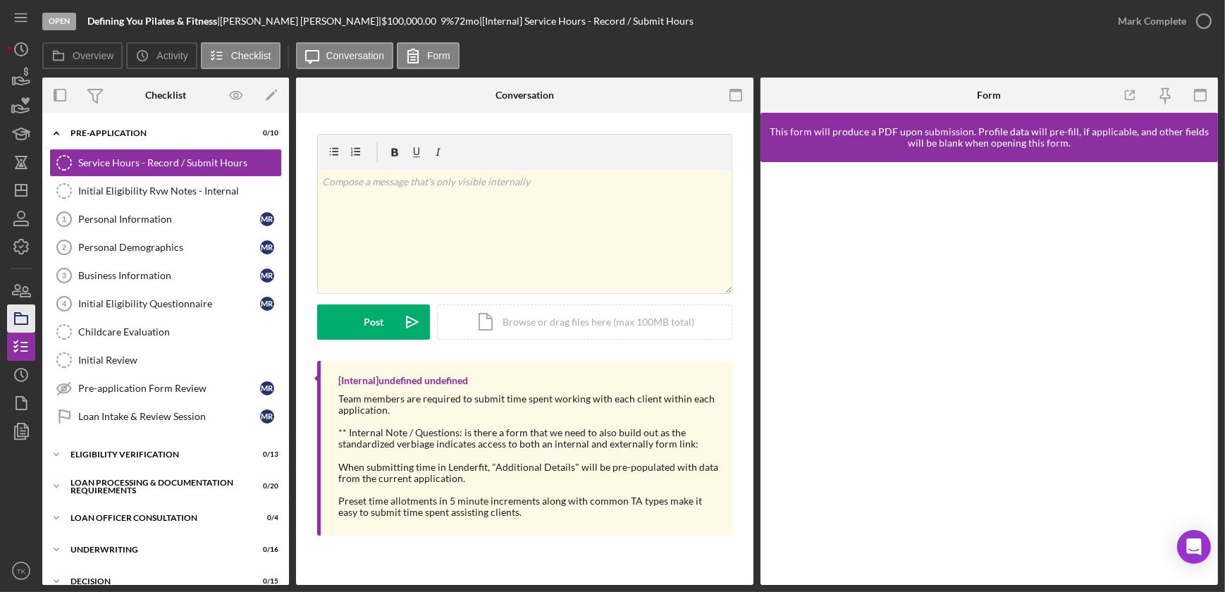
click at [27, 316] on rect "button" at bounding box center [21, 320] width 13 height 8
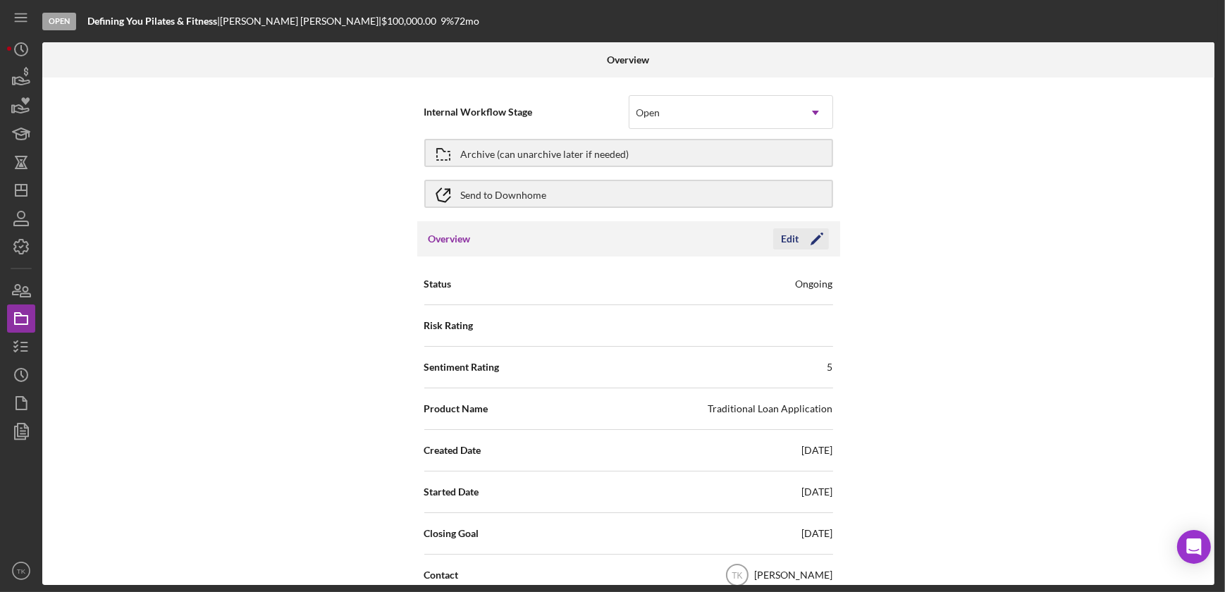
click at [813, 238] on polygon "button" at bounding box center [816, 240] width 11 height 11
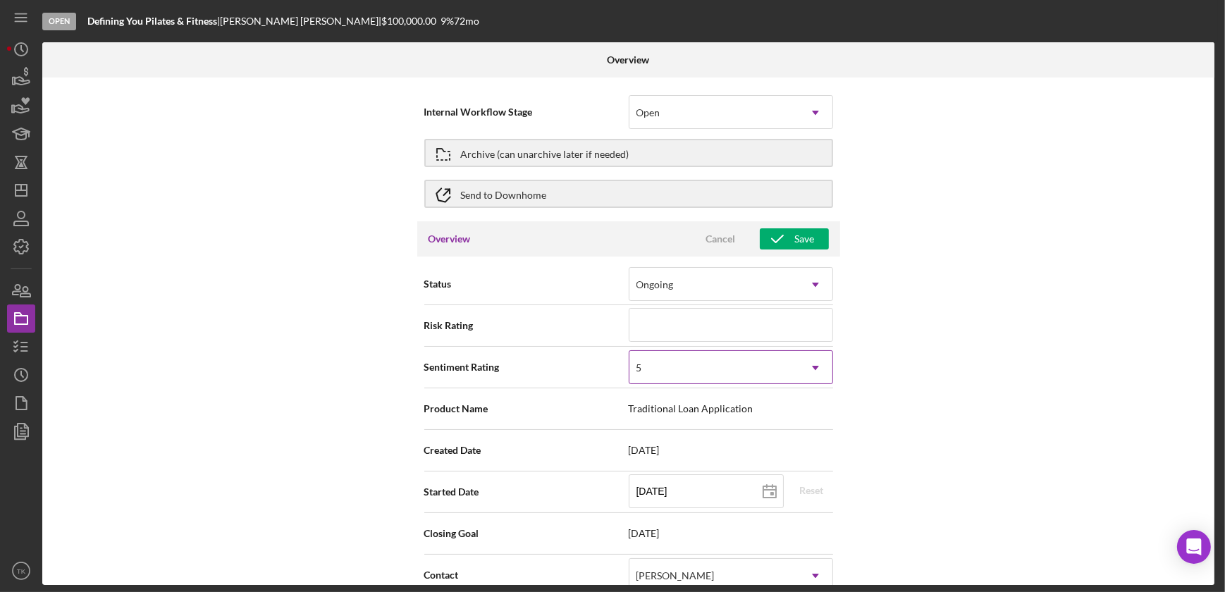
click at [710, 365] on div "5" at bounding box center [714, 368] width 169 height 32
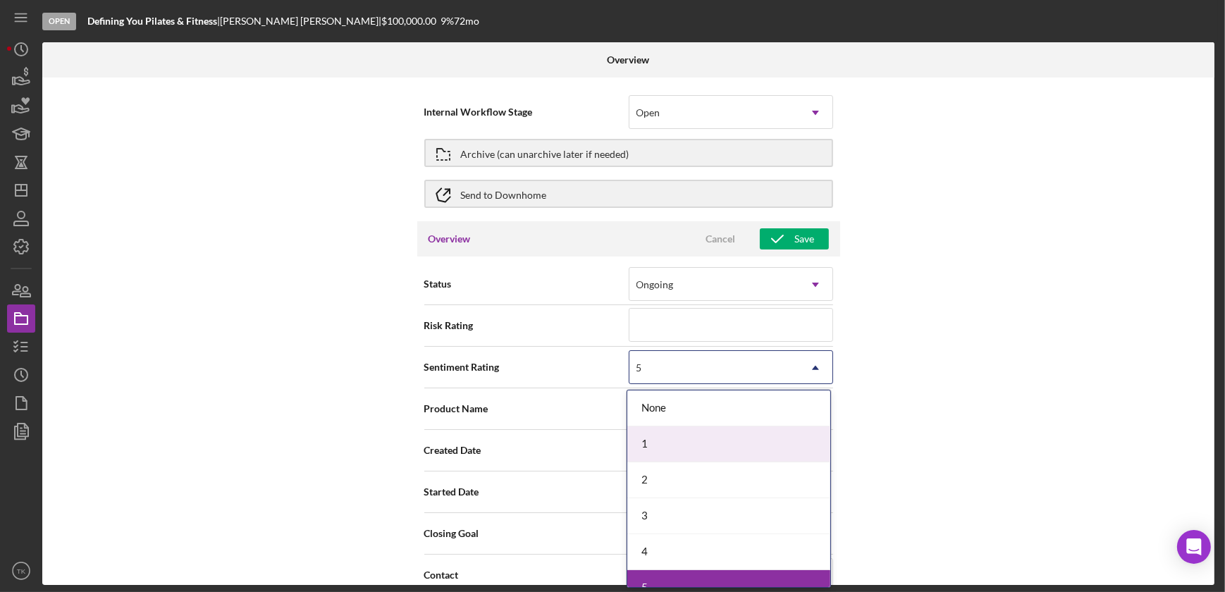
click at [670, 433] on div "1" at bounding box center [728, 444] width 203 height 36
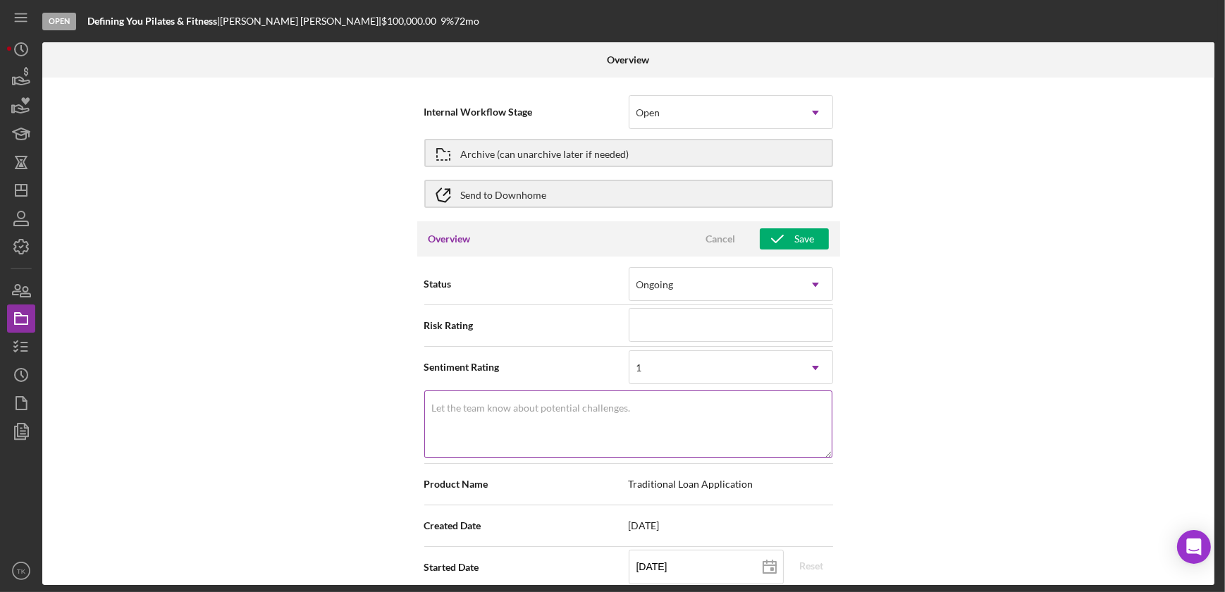
click at [583, 403] on label "Let the team know about potential challenges." at bounding box center [531, 408] width 199 height 11
click at [583, 402] on textarea "Let the team know about potential challenges." at bounding box center [628, 425] width 408 height 68
type textarea "Here's a snapshot of information that has been fully approved, as well as the i…"
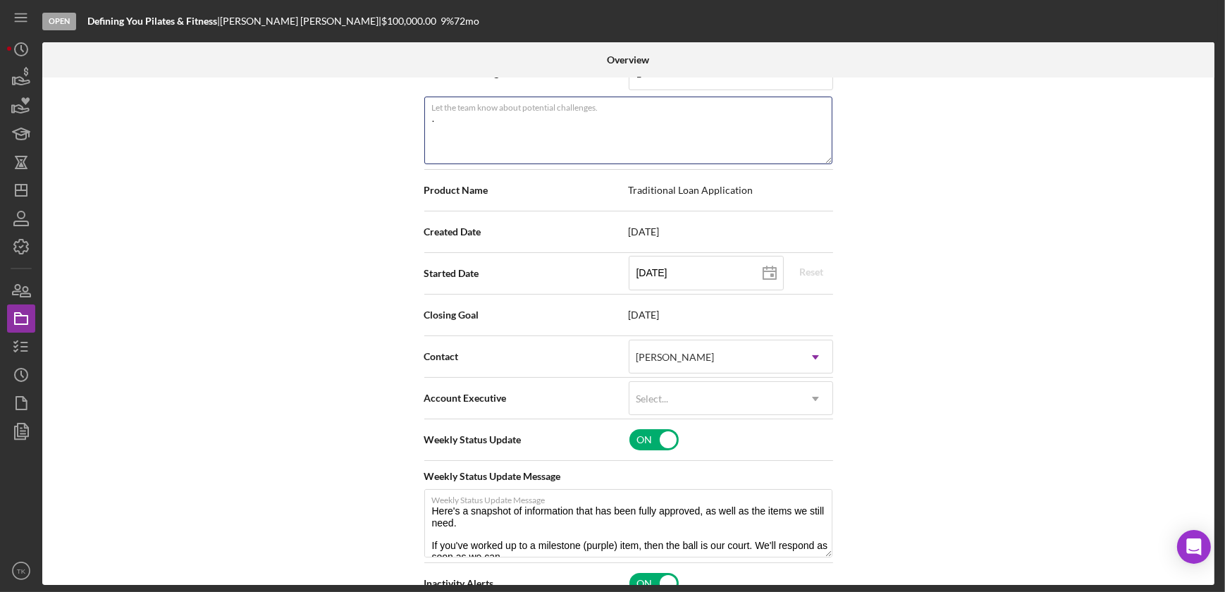
scroll to position [320, 0]
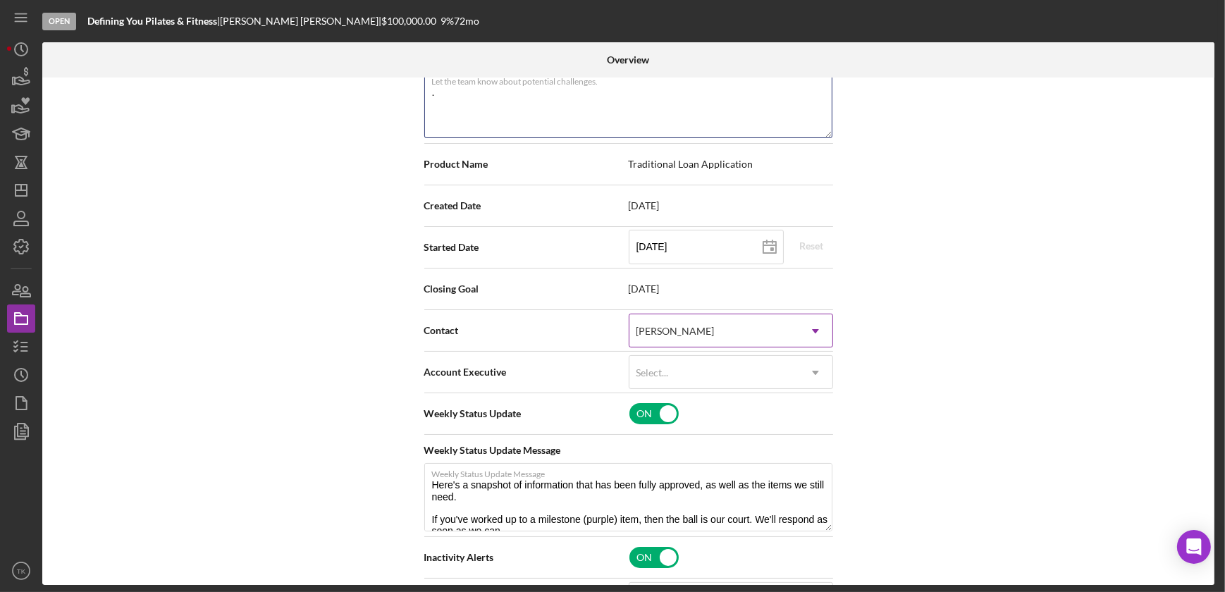
type textarea "."
click at [756, 333] on div "[PERSON_NAME]" at bounding box center [714, 331] width 169 height 32
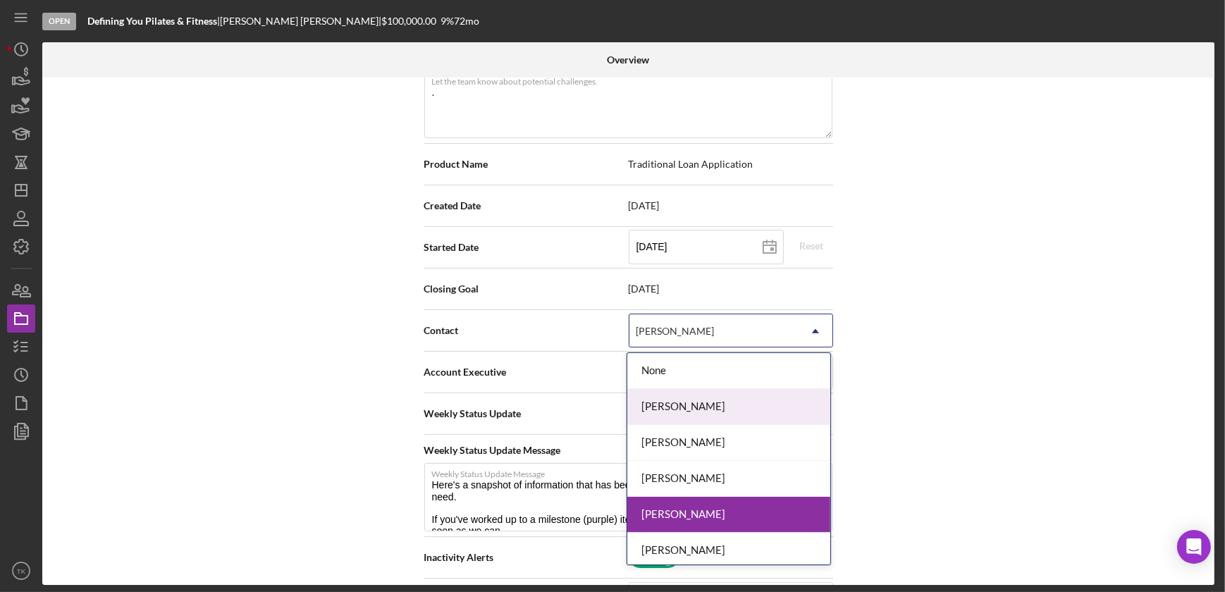
click at [727, 401] on div "[PERSON_NAME]" at bounding box center [728, 407] width 203 height 36
type textarea "Here's a snapshot of information that has been fully approved, as well as the i…"
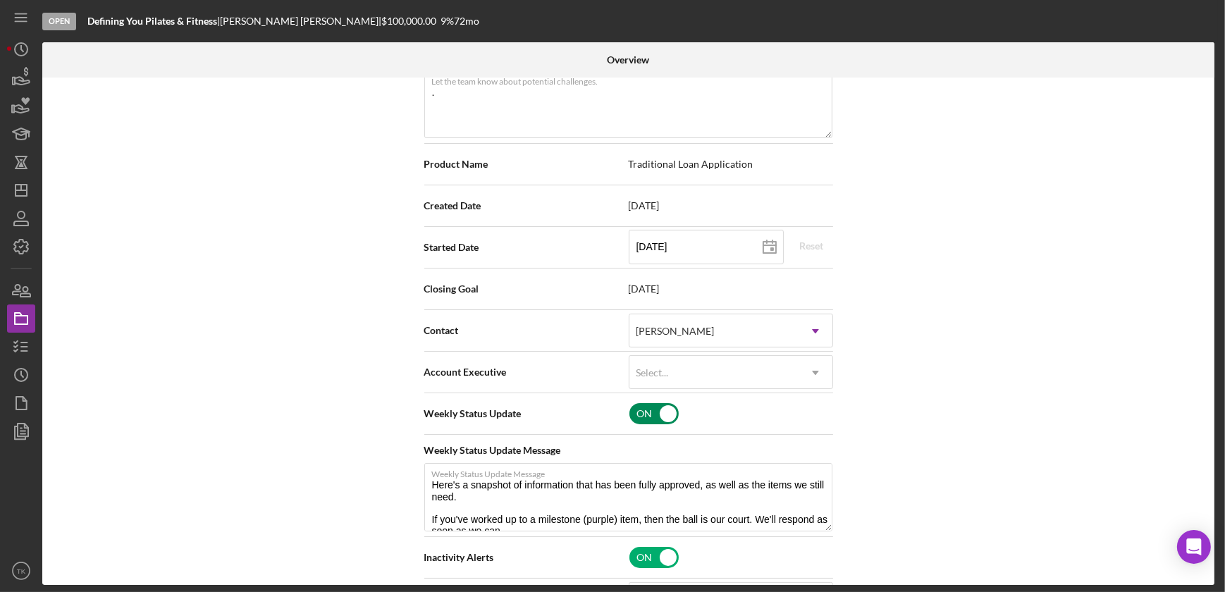
click at [726, 404] on div "ON" at bounding box center [732, 414] width 206 height 30
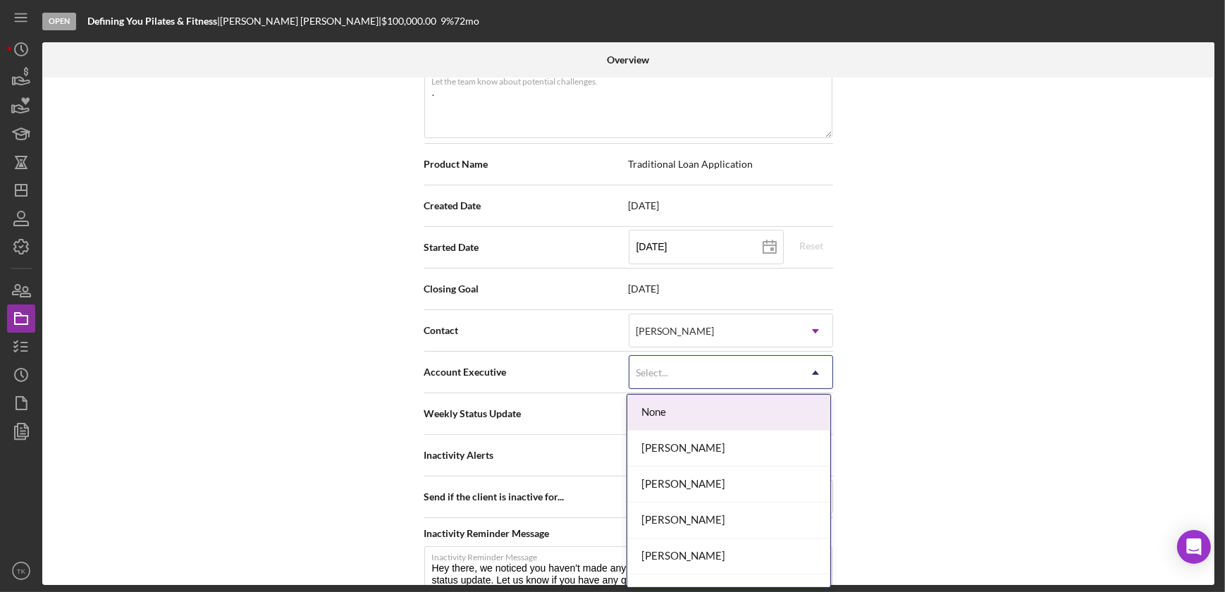
click at [730, 365] on div "Select..." at bounding box center [714, 373] width 169 height 32
click at [705, 450] on div "[PERSON_NAME]" at bounding box center [728, 449] width 203 height 36
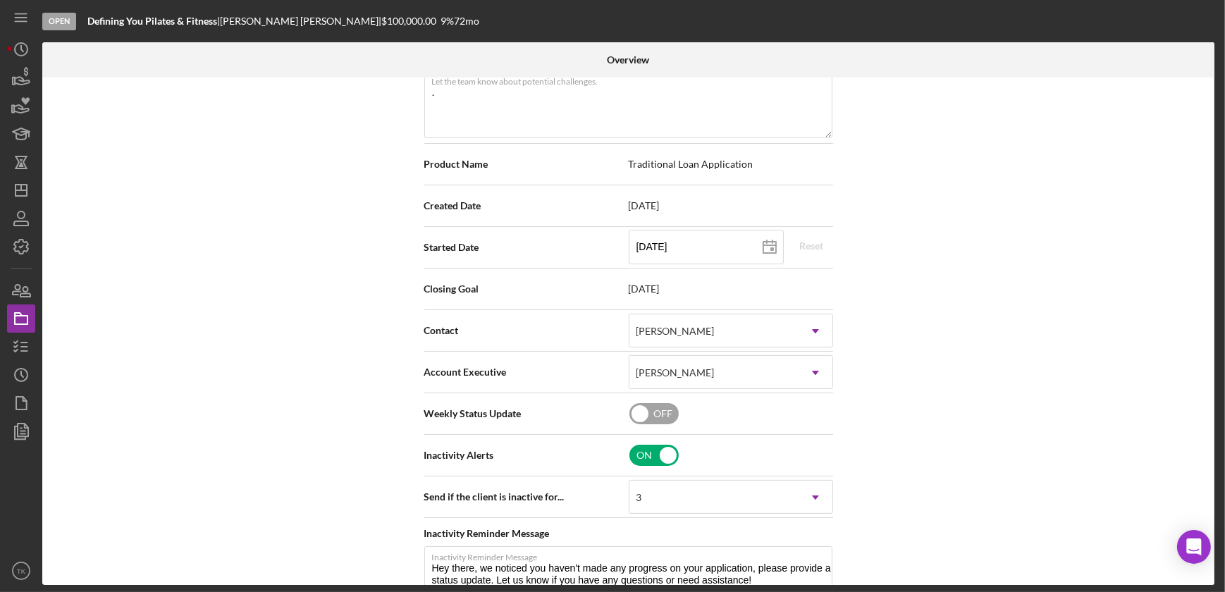
click at [704, 408] on div "OFF" at bounding box center [732, 414] width 206 height 30
checkbox input "true"
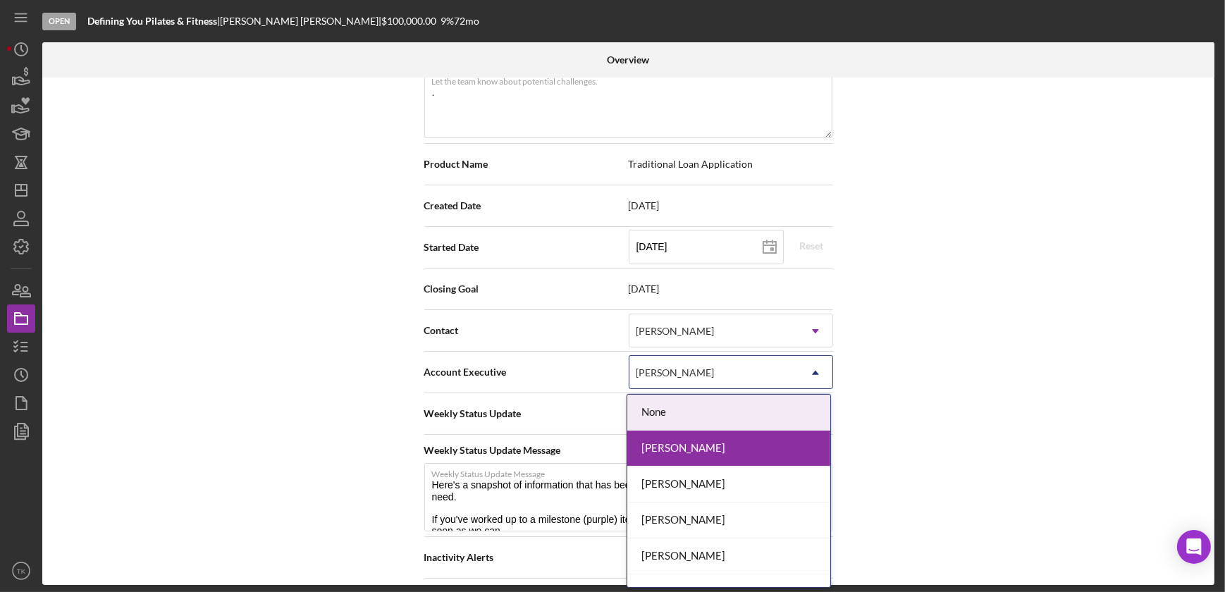
click at [712, 367] on div "[PERSON_NAME]" at bounding box center [714, 373] width 169 height 32
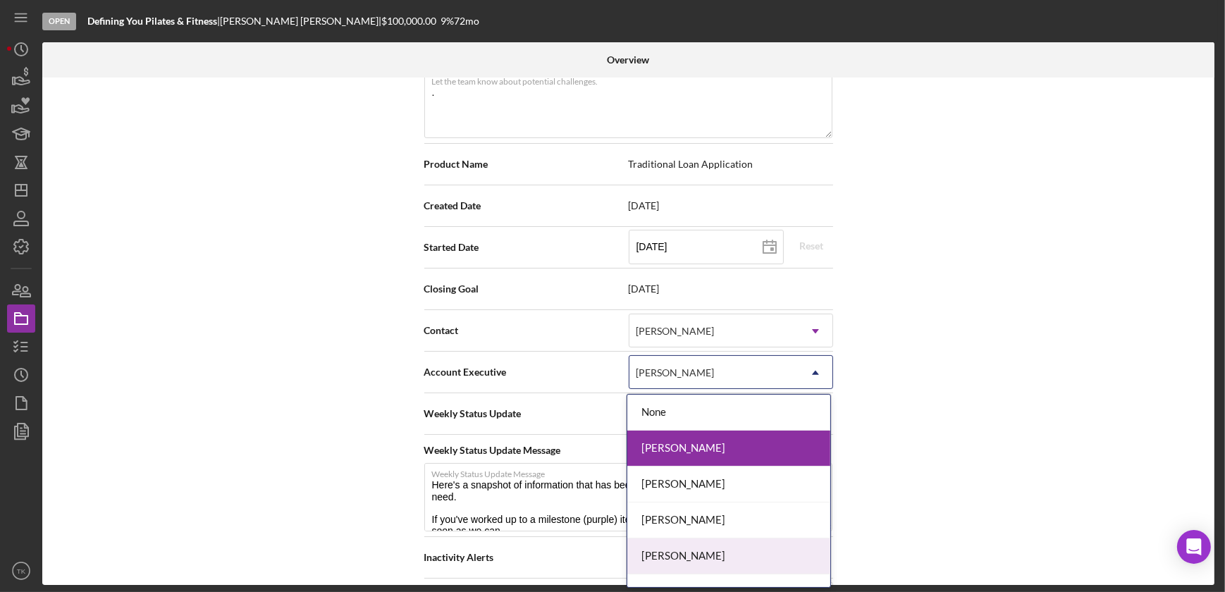
click at [686, 550] on div "[PERSON_NAME]" at bounding box center [728, 557] width 203 height 36
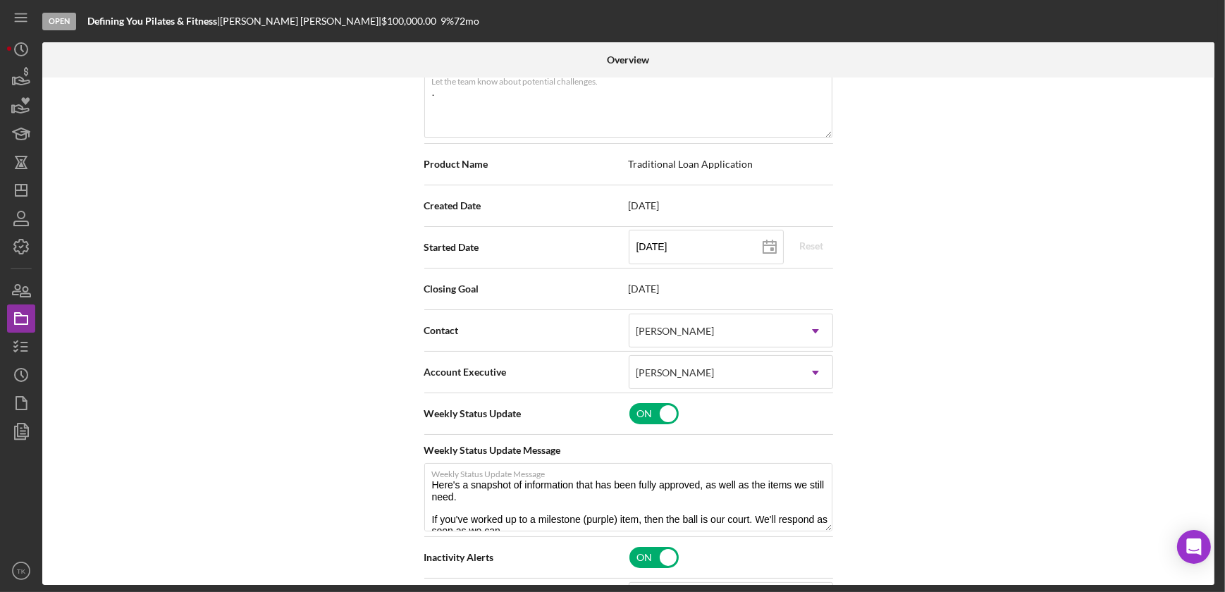
click at [1090, 355] on div "Internal Workflow Stage Open Icon/Dropdown Arrow Archive (can unarchive later i…" at bounding box center [628, 332] width 1172 height 508
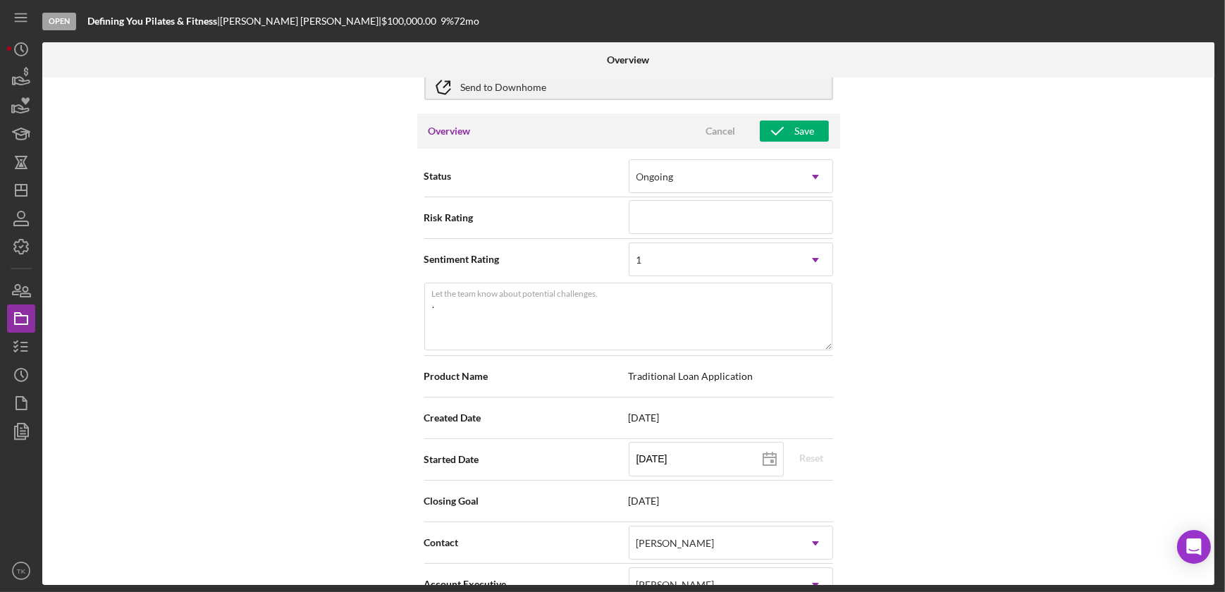
scroll to position [0, 0]
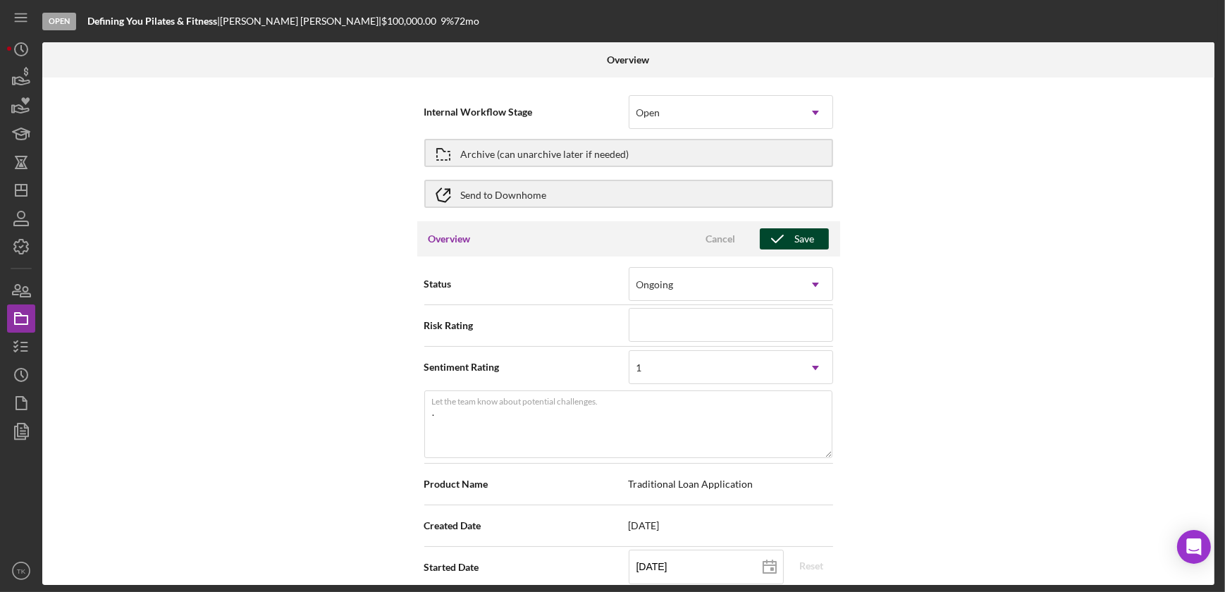
click at [786, 240] on icon "button" at bounding box center [777, 238] width 35 height 35
type textarea "Here's a snapshot of information that has been fully approved, as well as the i…"
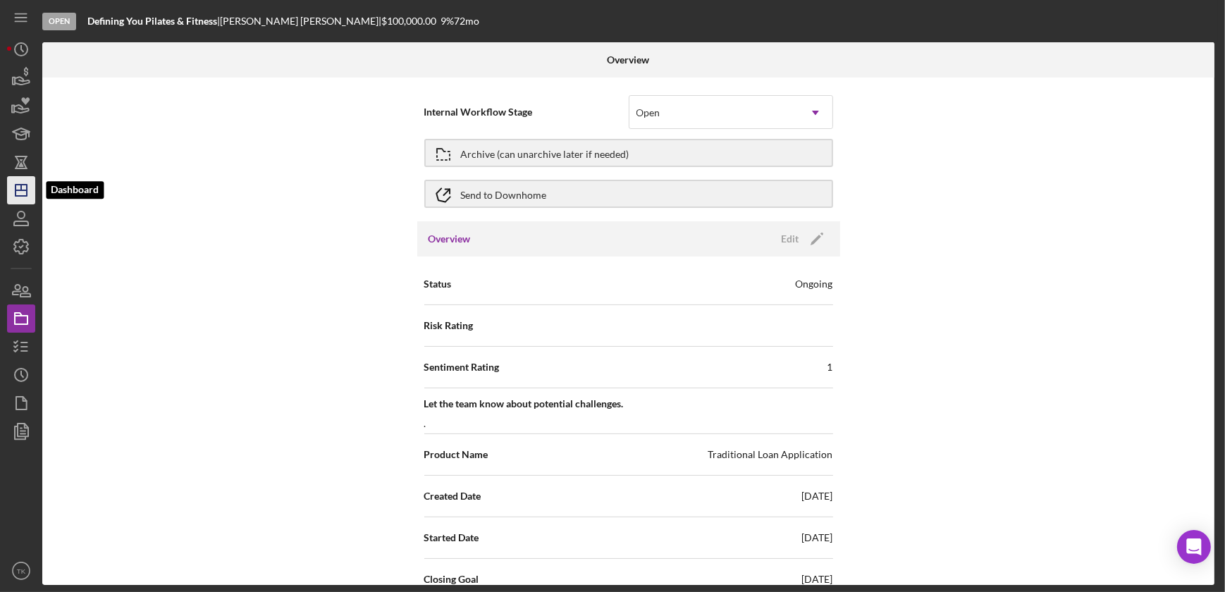
click at [18, 198] on icon "Icon/Dashboard" at bounding box center [21, 190] width 35 height 35
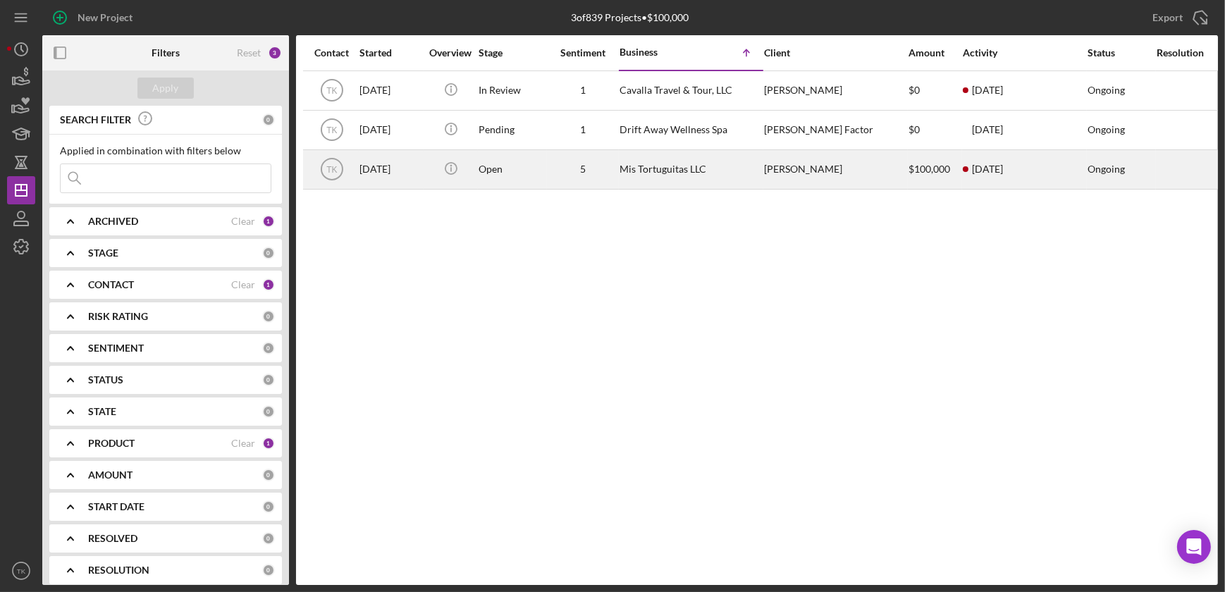
click at [708, 165] on div "Mis Tortuguitas LLC" at bounding box center [690, 169] width 141 height 37
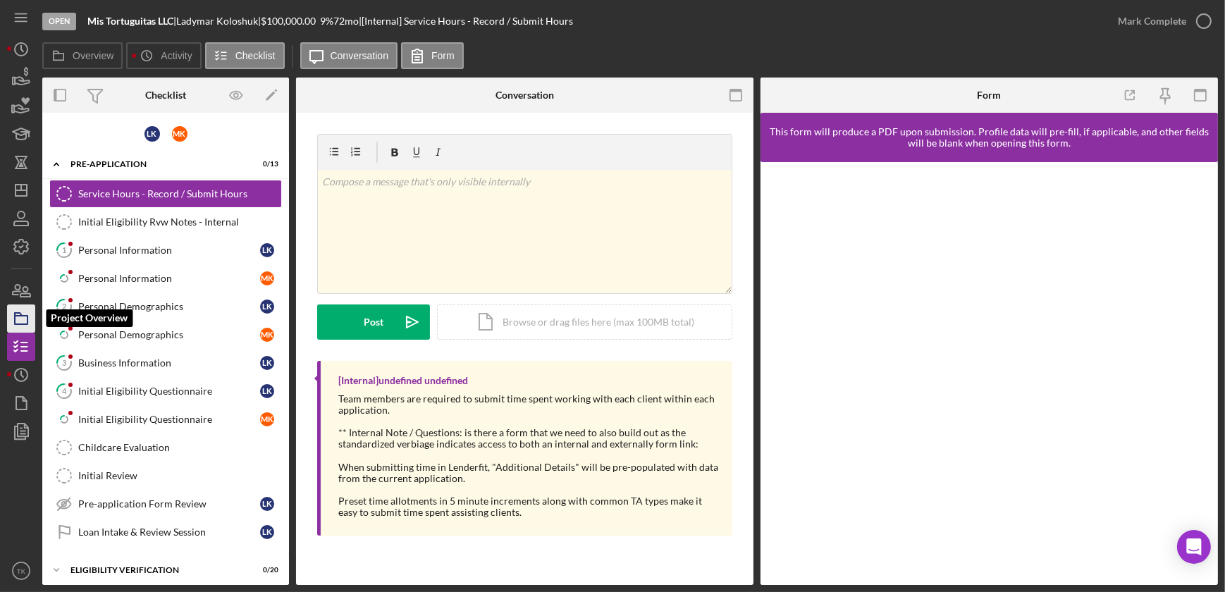
click at [25, 321] on icon "button" at bounding box center [21, 318] width 35 height 35
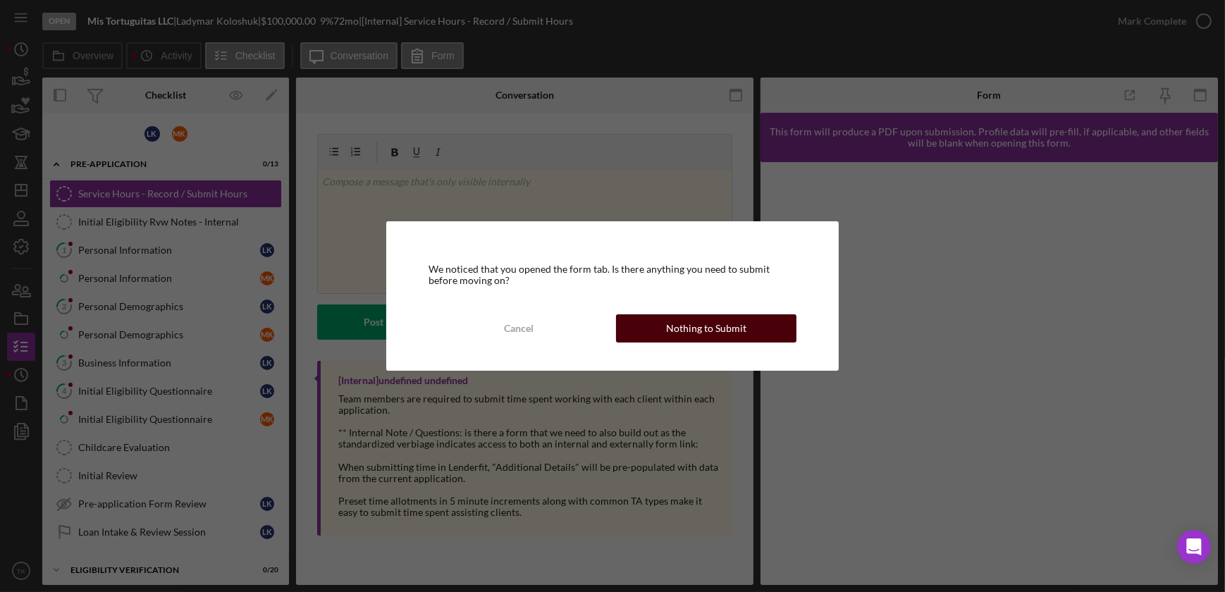
click at [673, 333] on div "Nothing to Submit" at bounding box center [706, 328] width 80 height 28
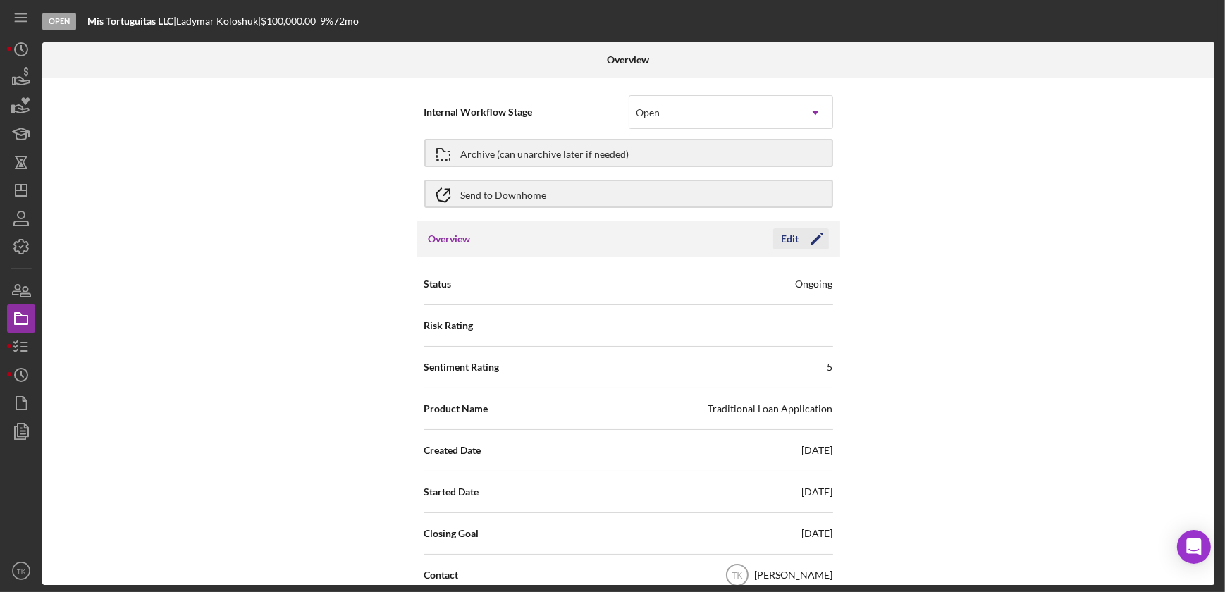
click at [789, 246] on div "Edit" at bounding box center [791, 238] width 18 height 21
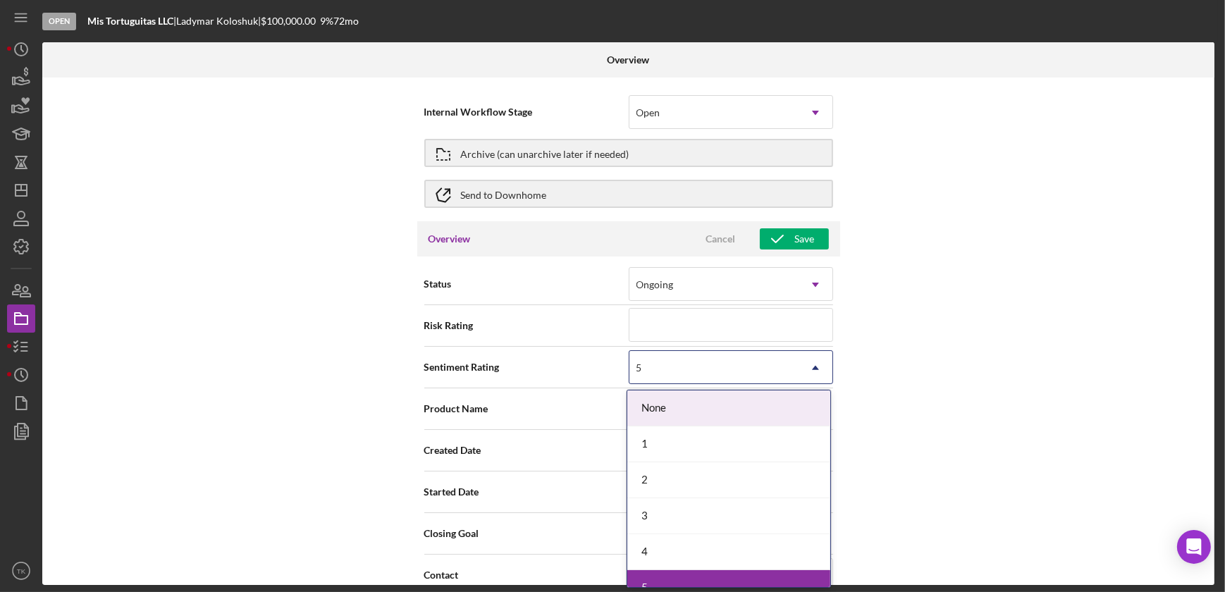
click at [690, 374] on div "5" at bounding box center [714, 368] width 169 height 32
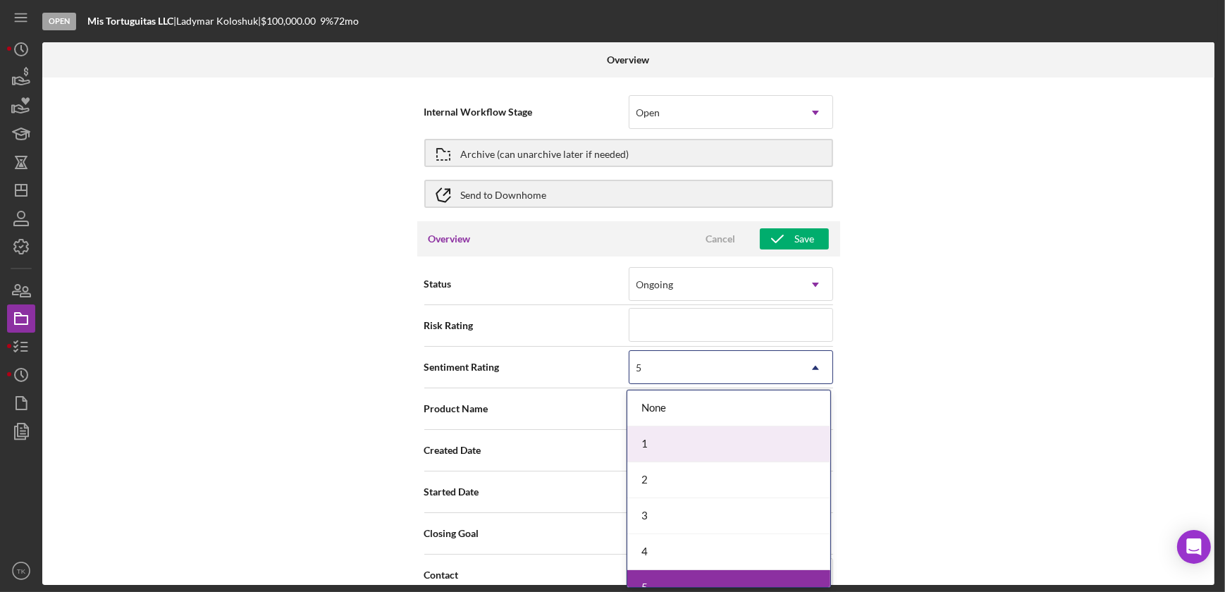
click at [661, 448] on div "1" at bounding box center [728, 444] width 203 height 36
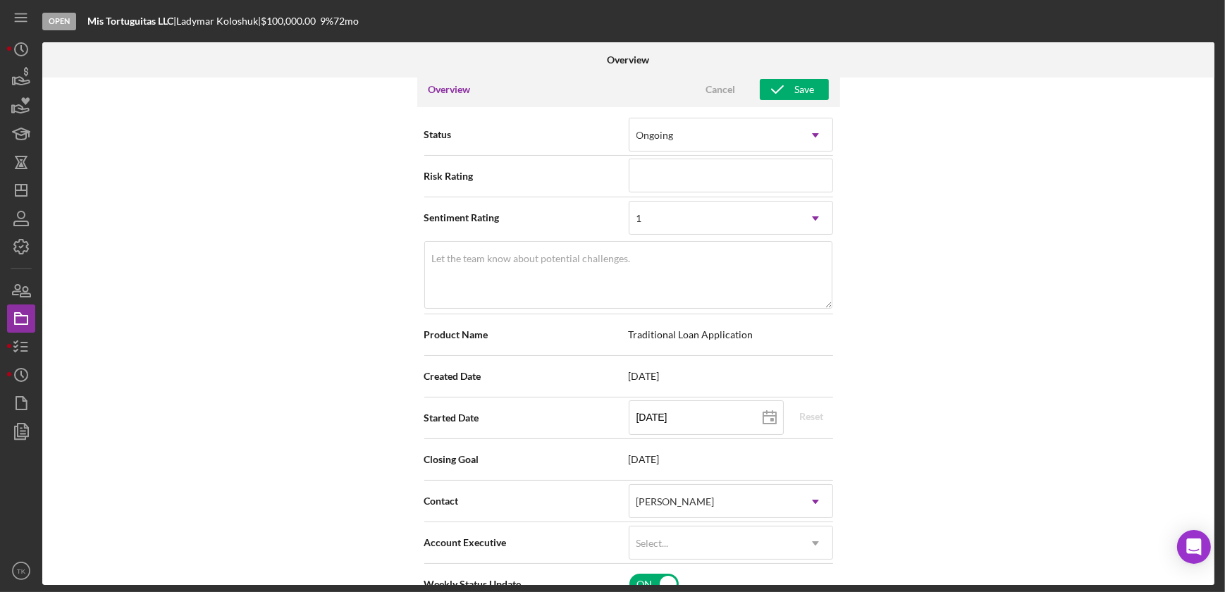
scroll to position [192, 0]
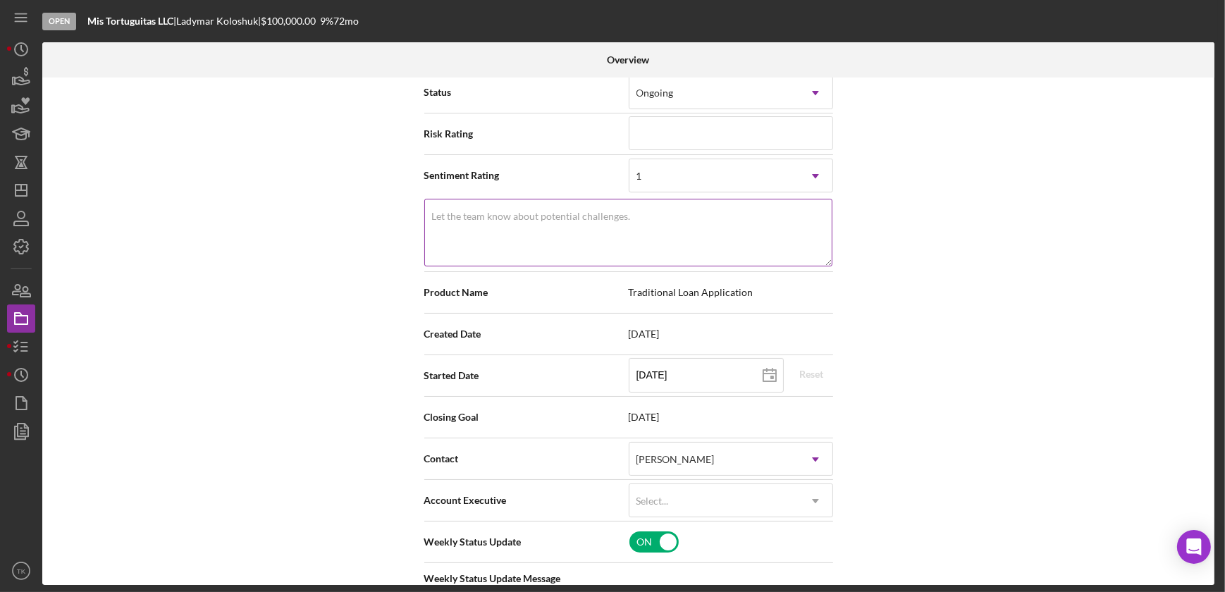
click at [753, 259] on textarea "Let the team know about potential challenges." at bounding box center [628, 233] width 408 height 68
type textarea "Here's a snapshot of information that has been fully approved, as well as the i…"
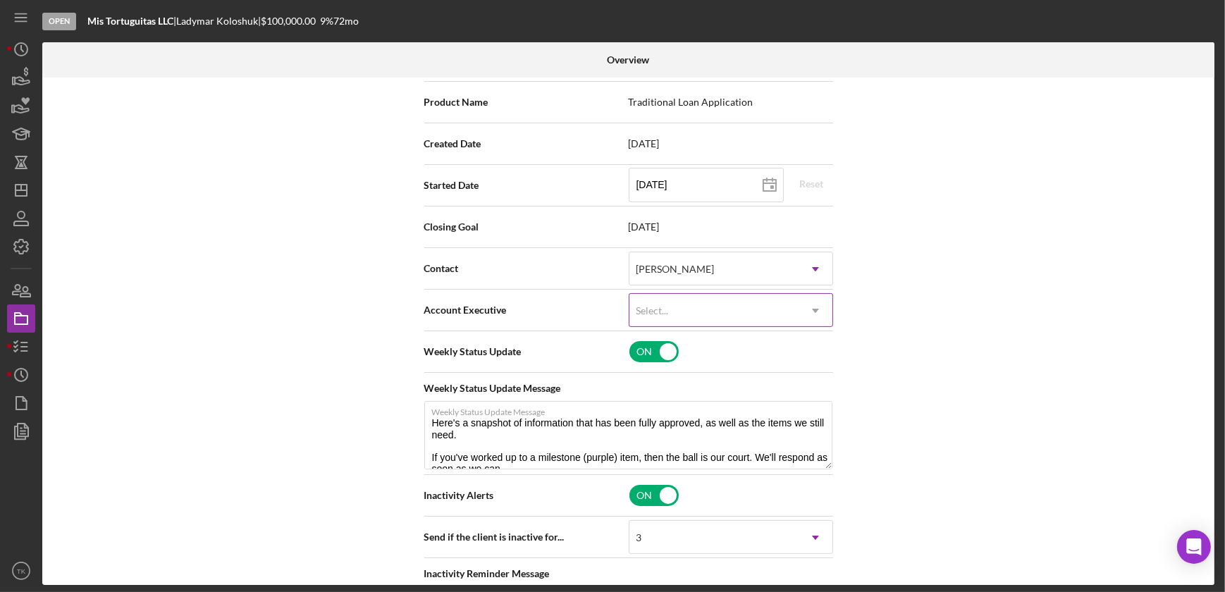
scroll to position [384, 0]
type textarea "."
click at [770, 280] on div "[PERSON_NAME]" at bounding box center [714, 267] width 169 height 32
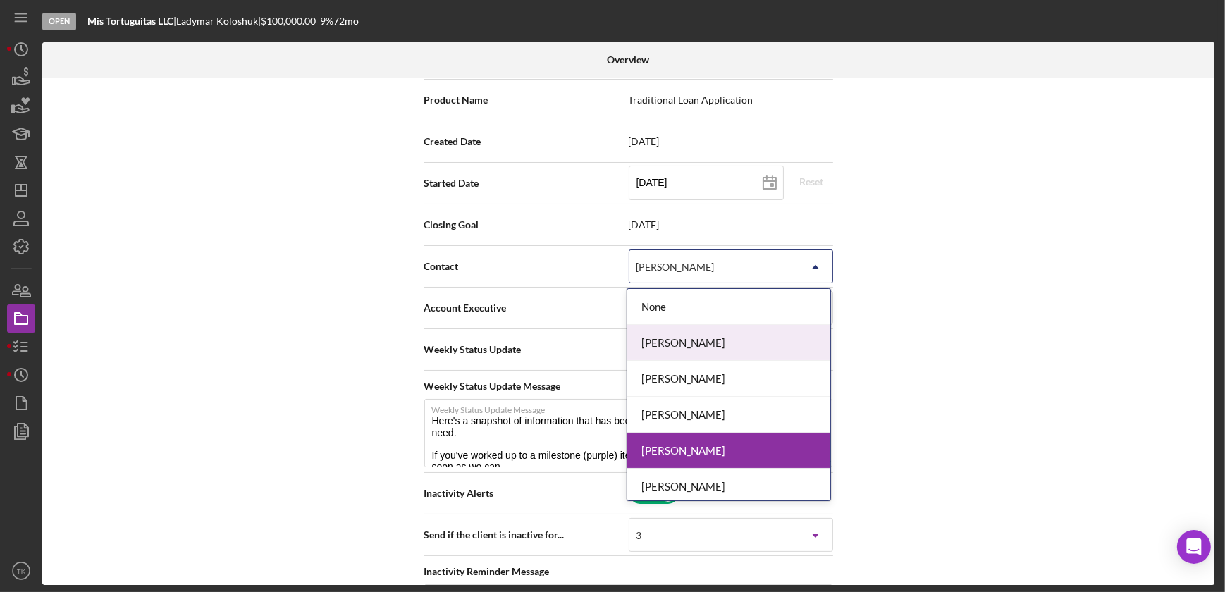
click at [686, 343] on div "[PERSON_NAME]" at bounding box center [728, 343] width 203 height 36
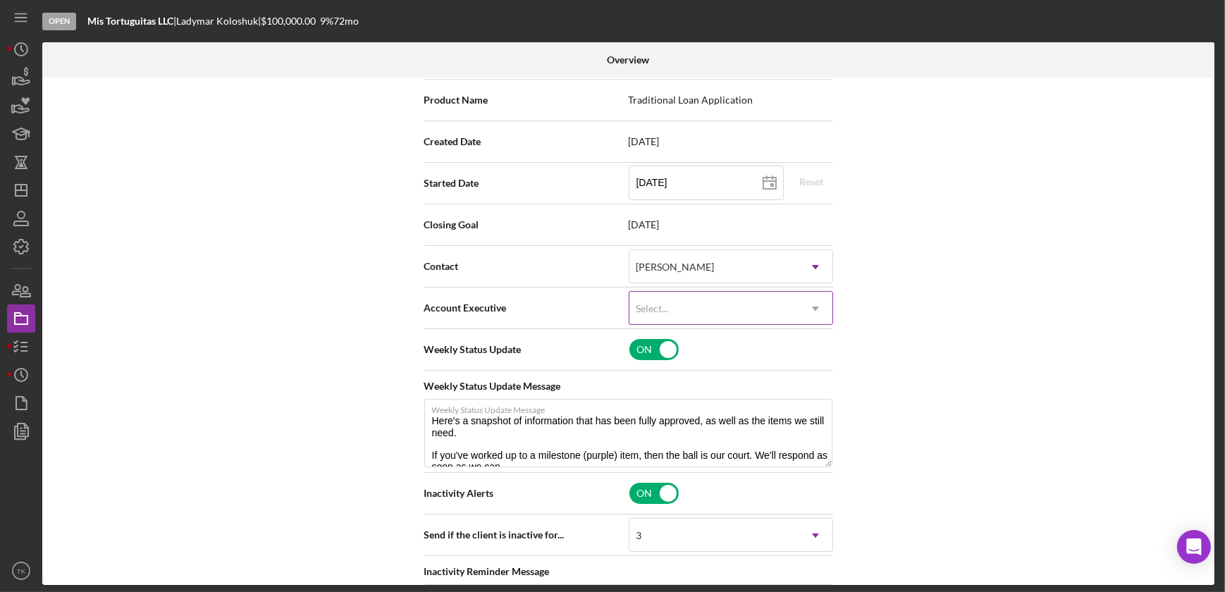
click at [693, 307] on div "Select..." at bounding box center [714, 309] width 169 height 32
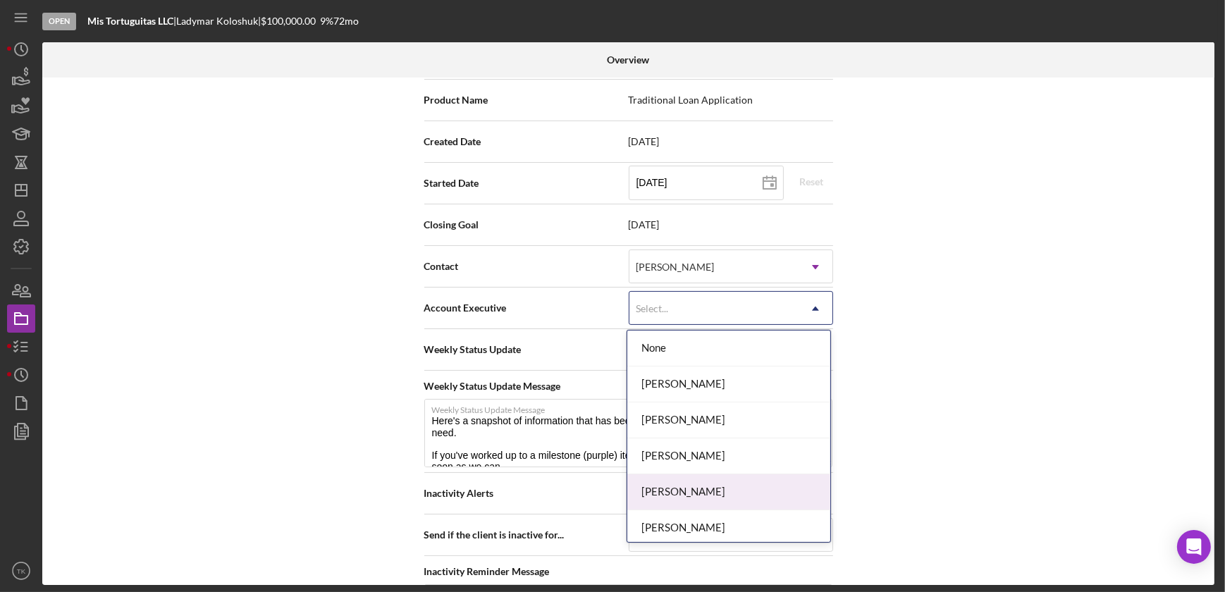
click at [675, 481] on div "[PERSON_NAME]" at bounding box center [728, 492] width 203 height 36
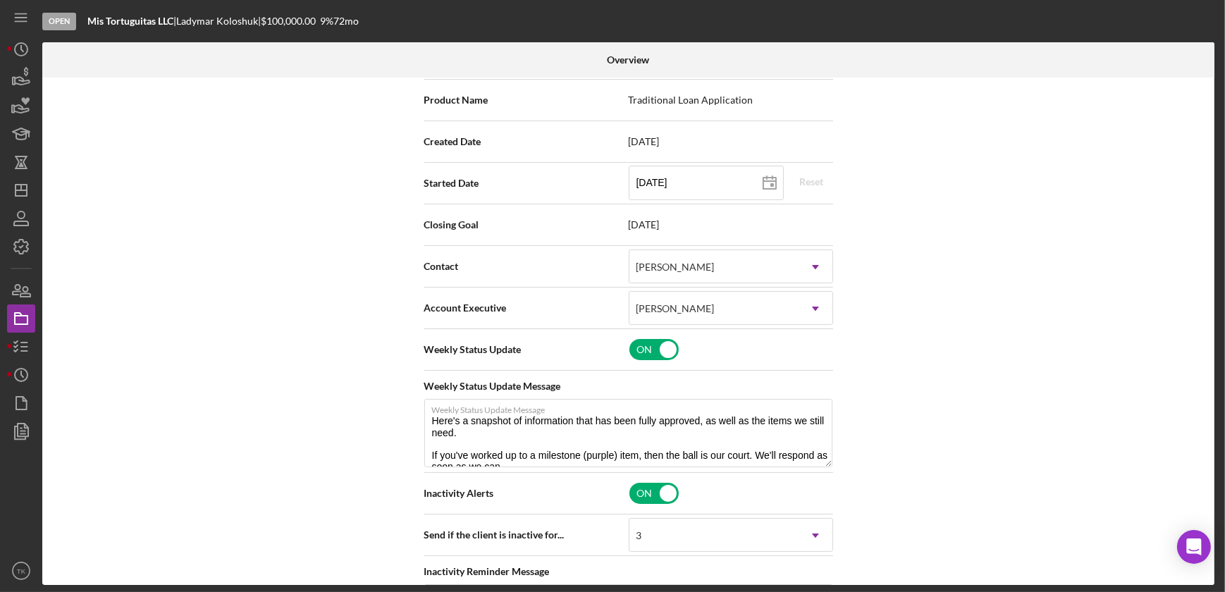
click at [1036, 338] on div "Internal Workflow Stage Open Icon/Dropdown Arrow Archive (can unarchive later i…" at bounding box center [628, 332] width 1172 height 508
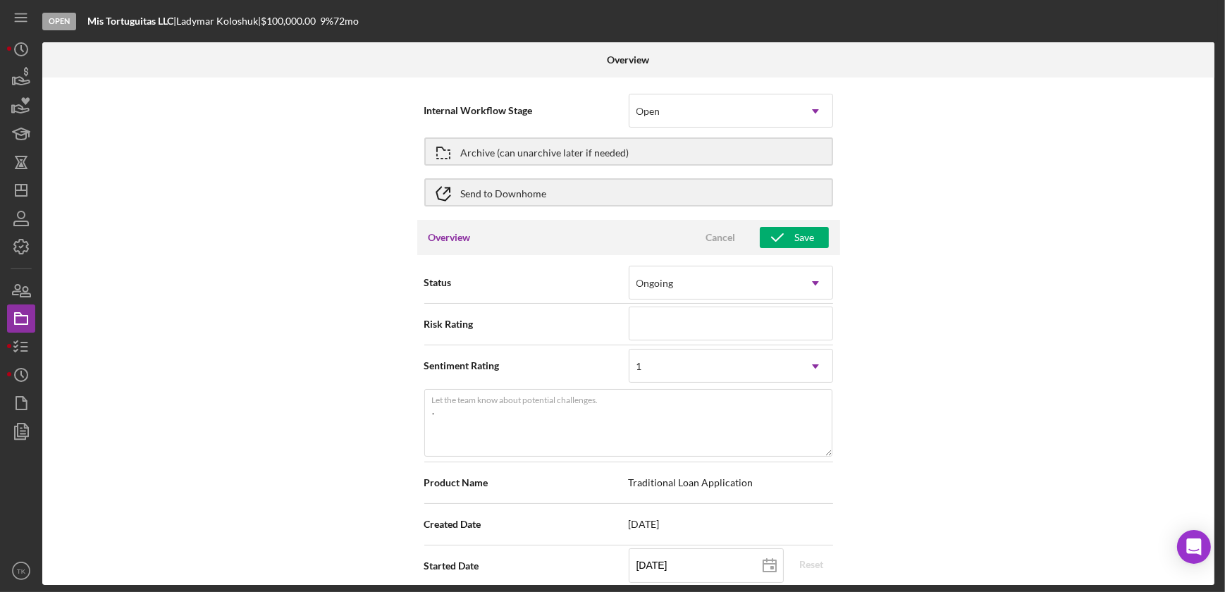
scroll to position [0, 0]
click at [808, 244] on div "Save" at bounding box center [805, 238] width 20 height 21
type textarea "Here's a snapshot of information that has been fully approved, as well as the i…"
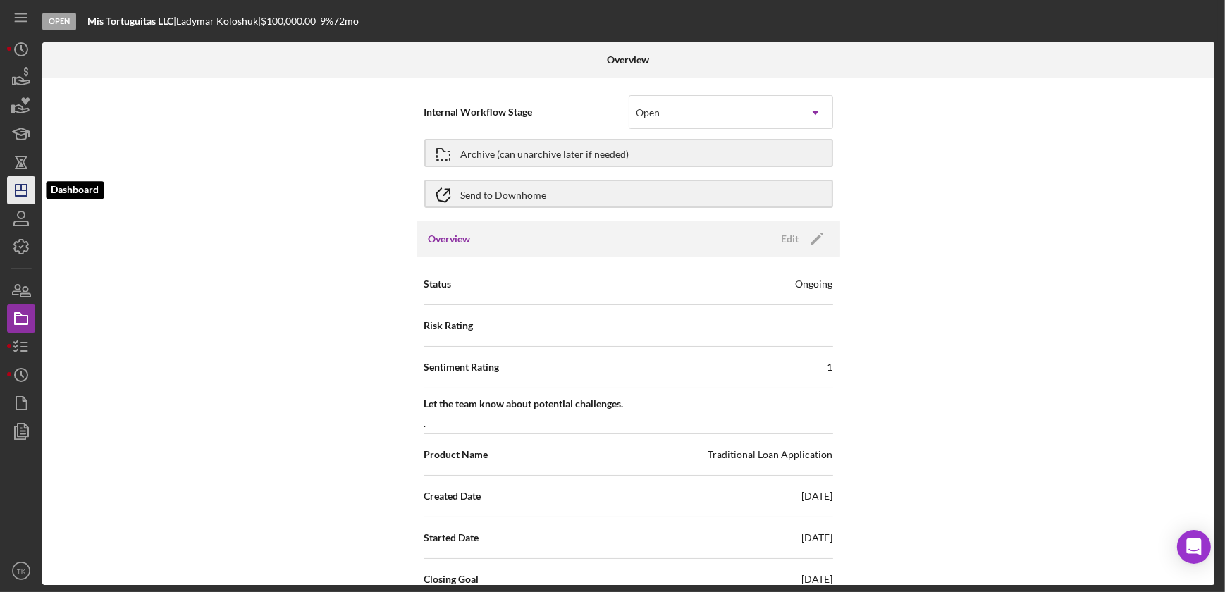
click at [25, 191] on icon "Icon/Dashboard" at bounding box center [21, 190] width 35 height 35
